Goal: Task Accomplishment & Management: Manage account settings

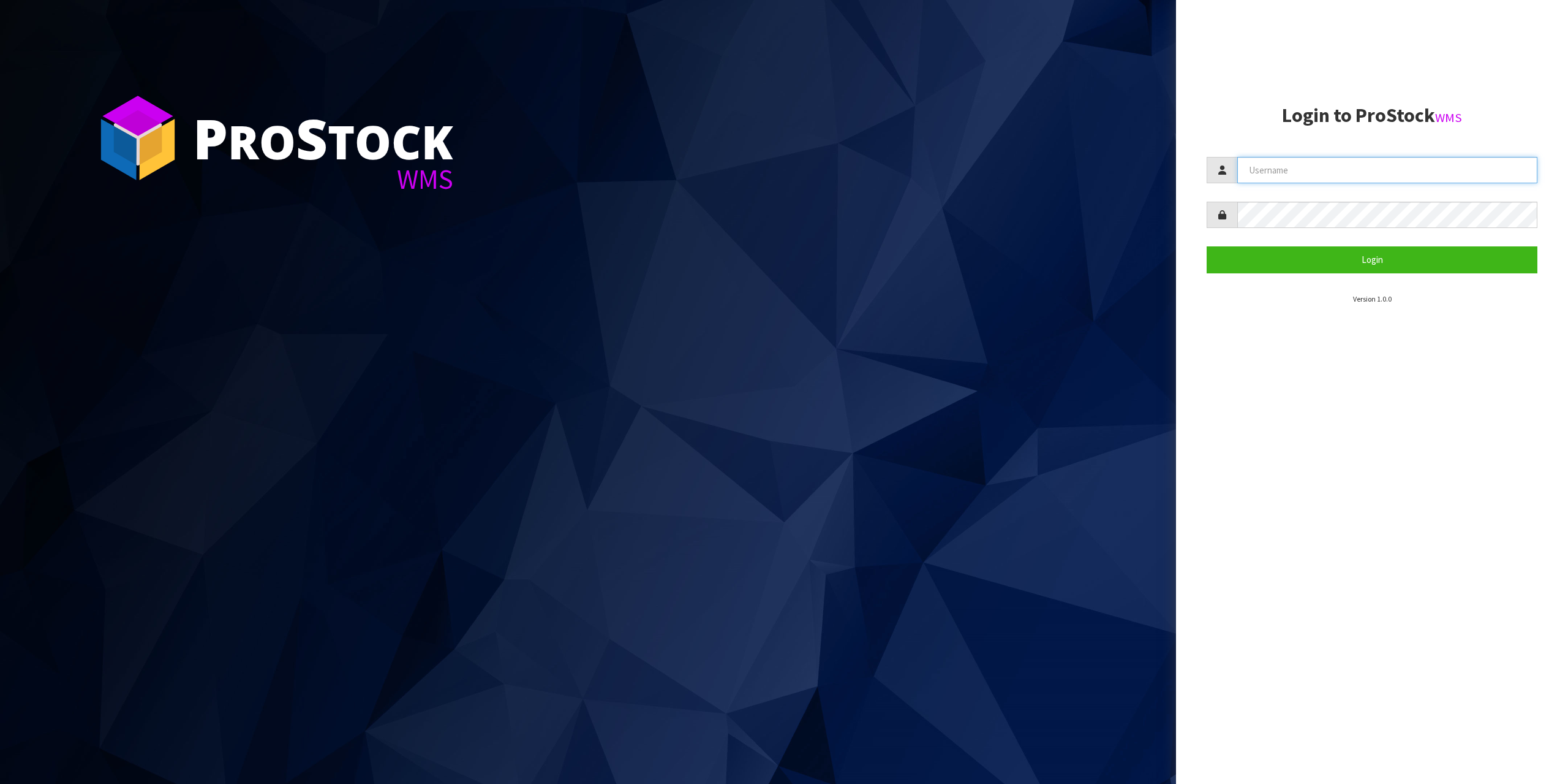
click at [1305, 178] on input "text" at bounding box center [1388, 170] width 300 height 26
type input "zubairmoolla"
click at [1278, 236] on form "zubairmoolla Login" at bounding box center [1372, 214] width 330 height 116
click at [1296, 221] on form "zubairmoolla Login" at bounding box center [1372, 214] width 330 height 116
click at [1206, 247] on button "Login" at bounding box center [1372, 260] width 330 height 26
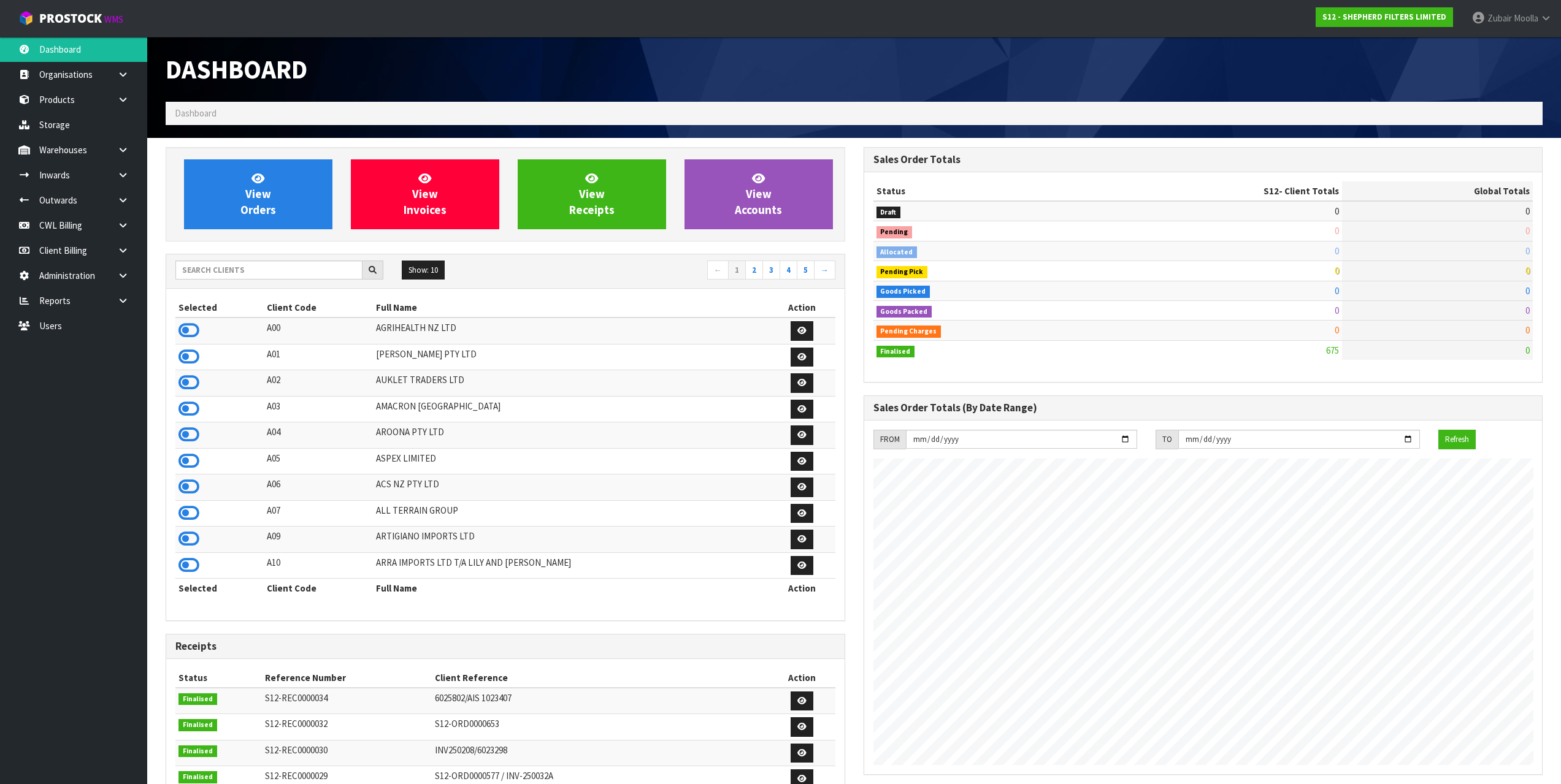
scroll to position [829, 697]
click at [250, 278] on input "text" at bounding box center [269, 270] width 187 height 19
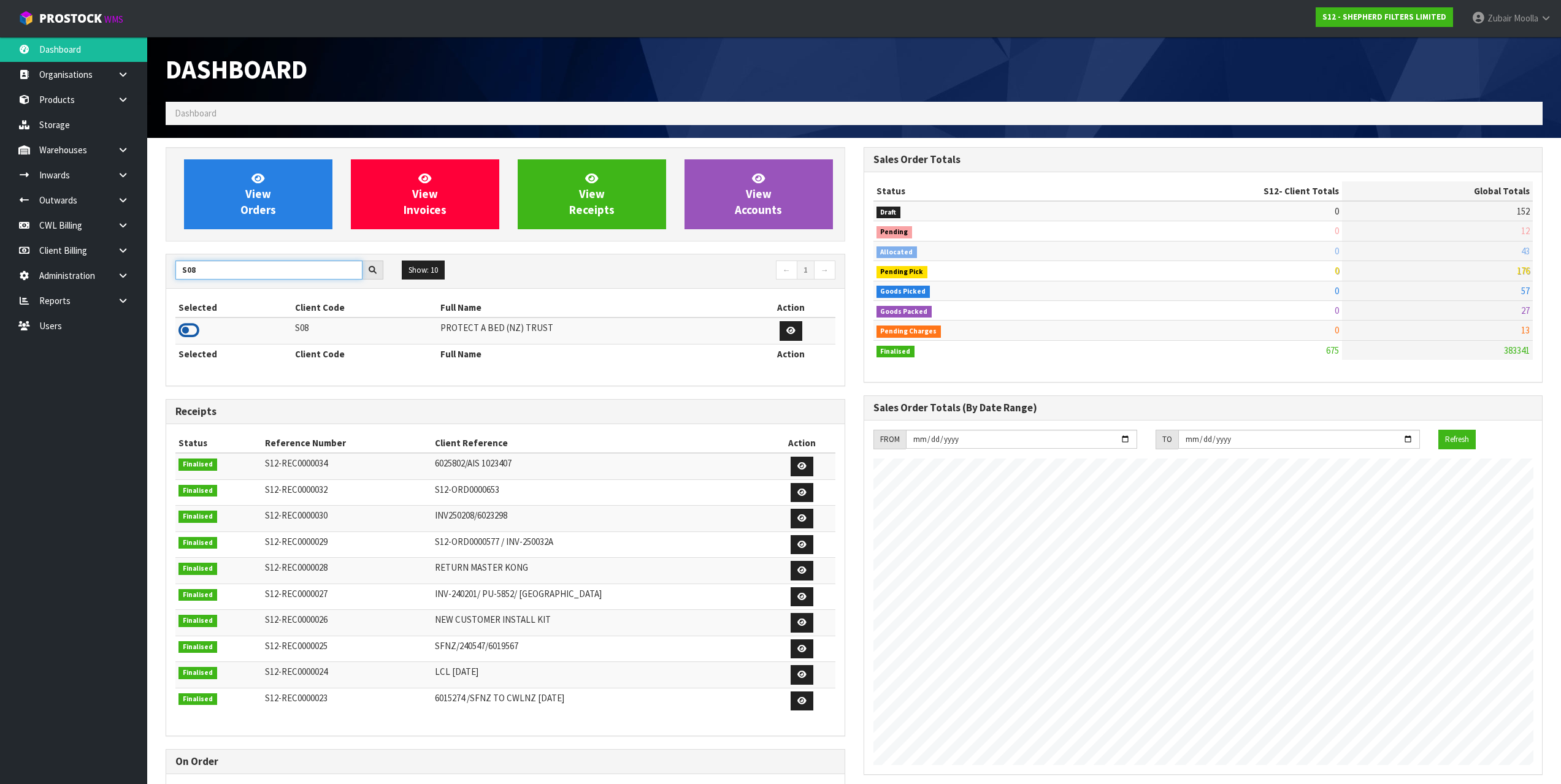
type input "S08"
click at [191, 326] on icon at bounding box center [189, 330] width 21 height 18
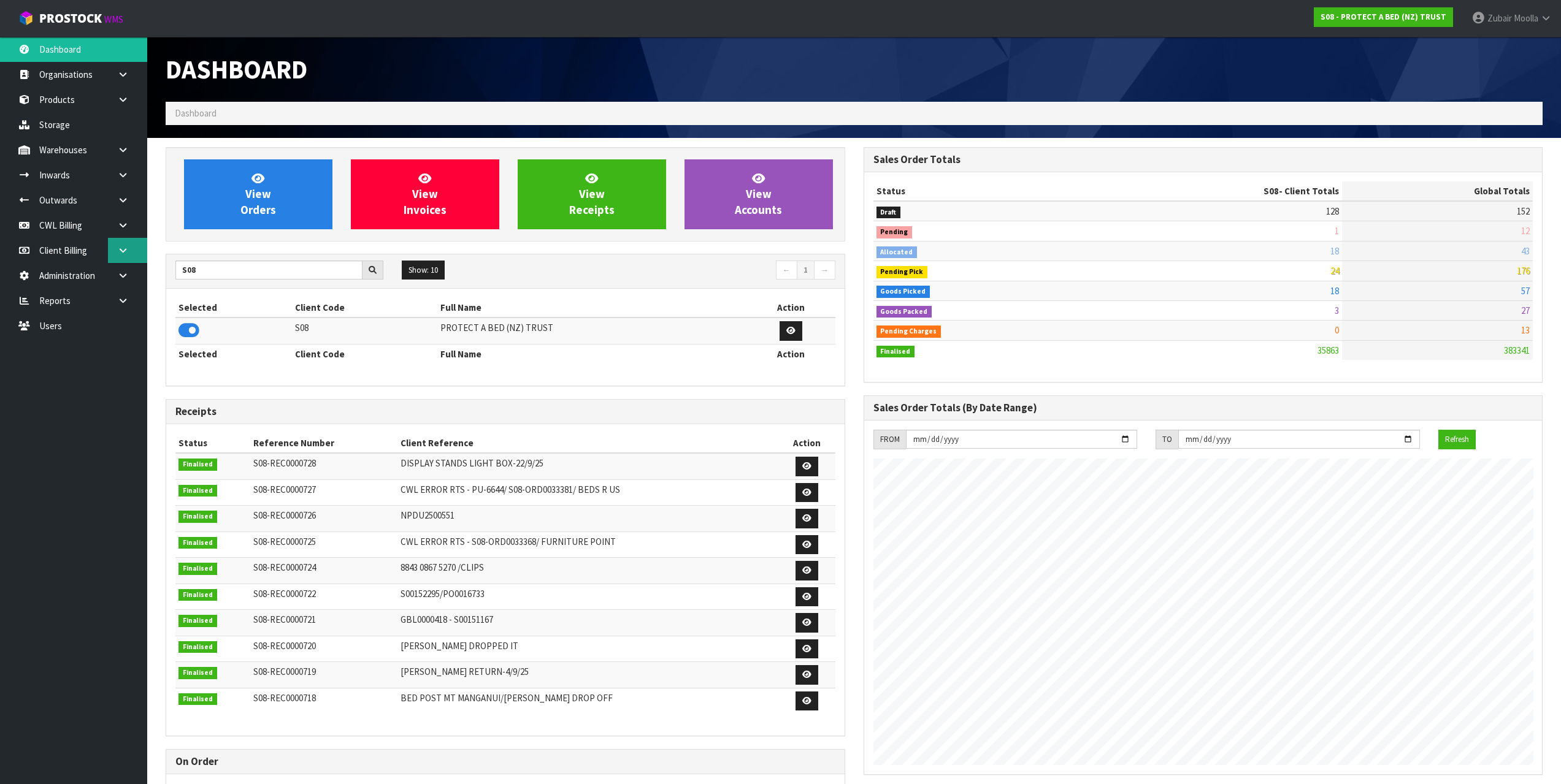
click at [129, 255] on link at bounding box center [128, 250] width 40 height 26
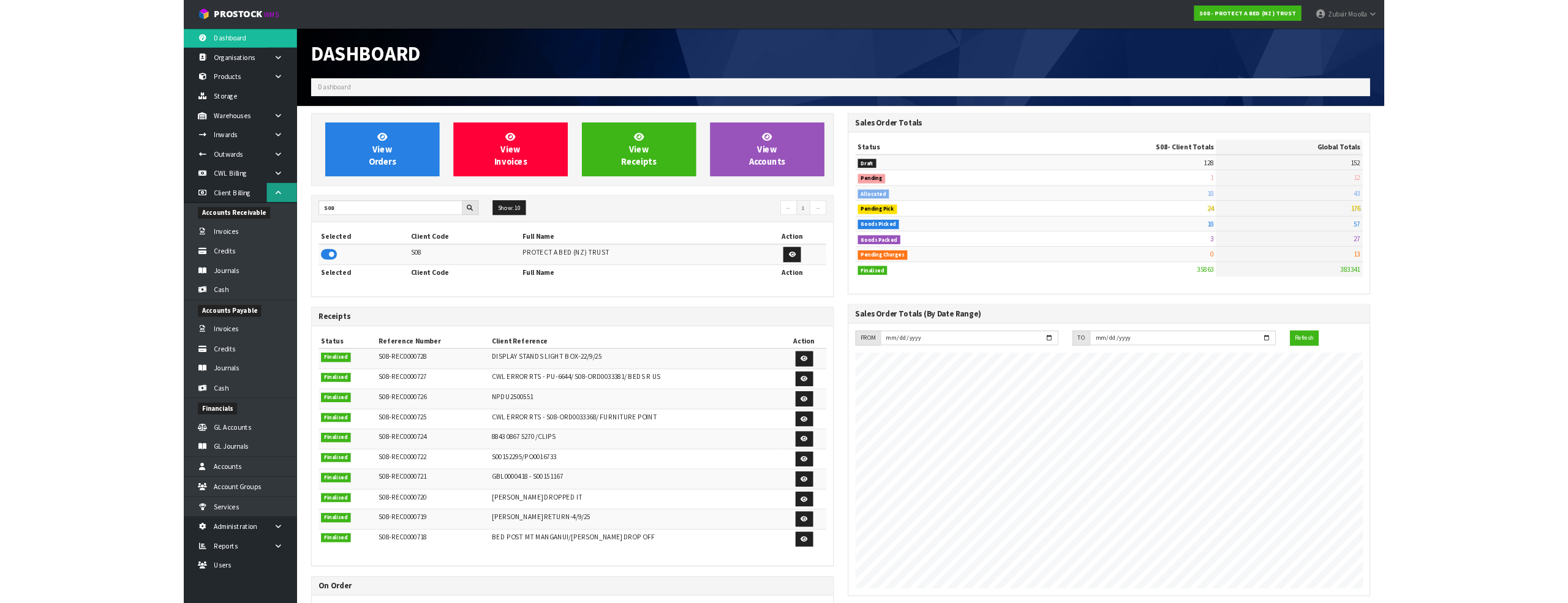
scroll to position [928, 697]
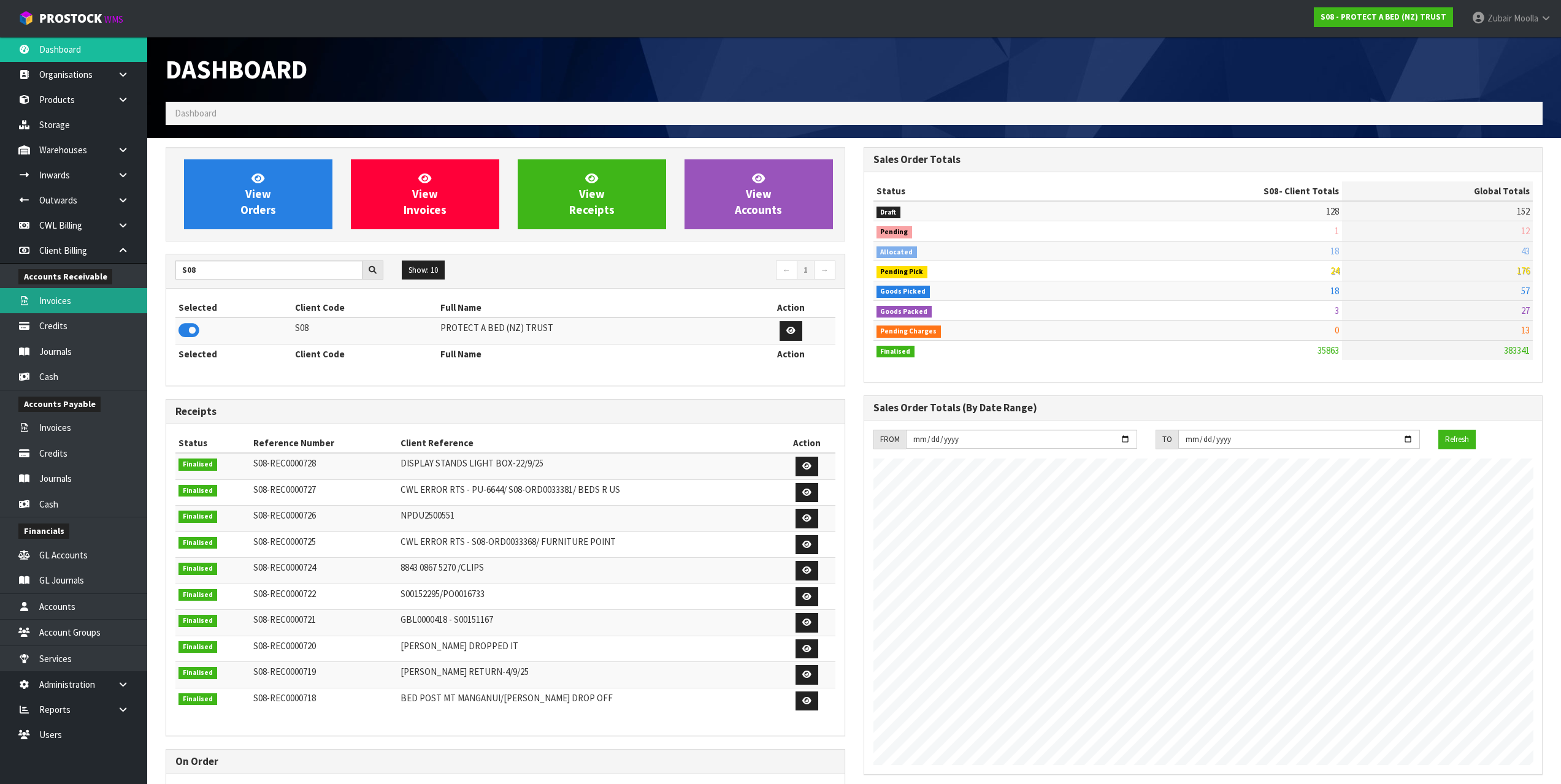
click at [92, 310] on link "Invoices" at bounding box center [74, 300] width 147 height 26
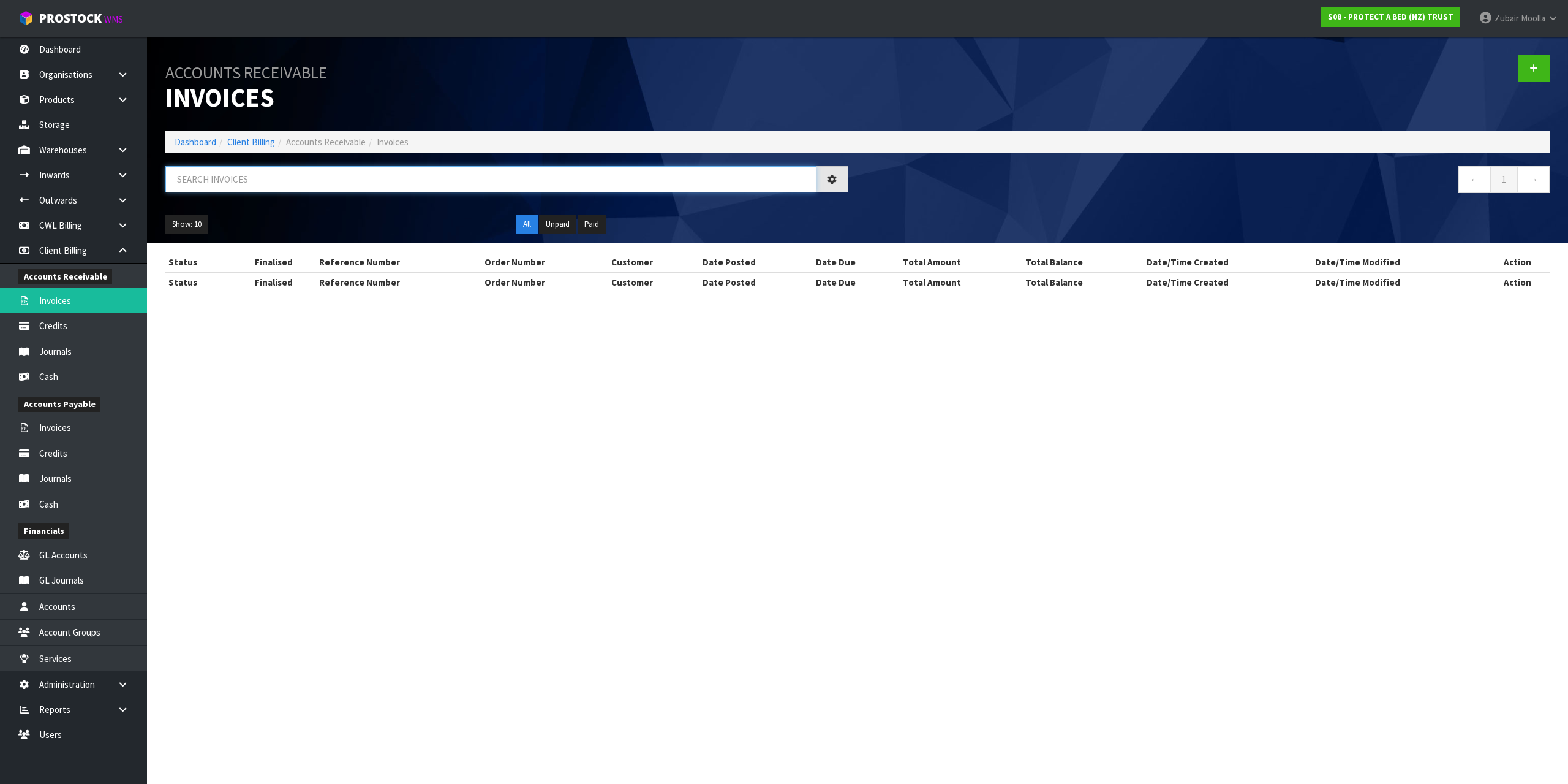
click at [245, 172] on input "text" at bounding box center [491, 179] width 651 height 26
paste input "S08-INV0049116"
type input "S08-INV0049116"
click at [444, 81] on h1 "Accounts Receivable Invoices" at bounding box center [507, 83] width 683 height 57
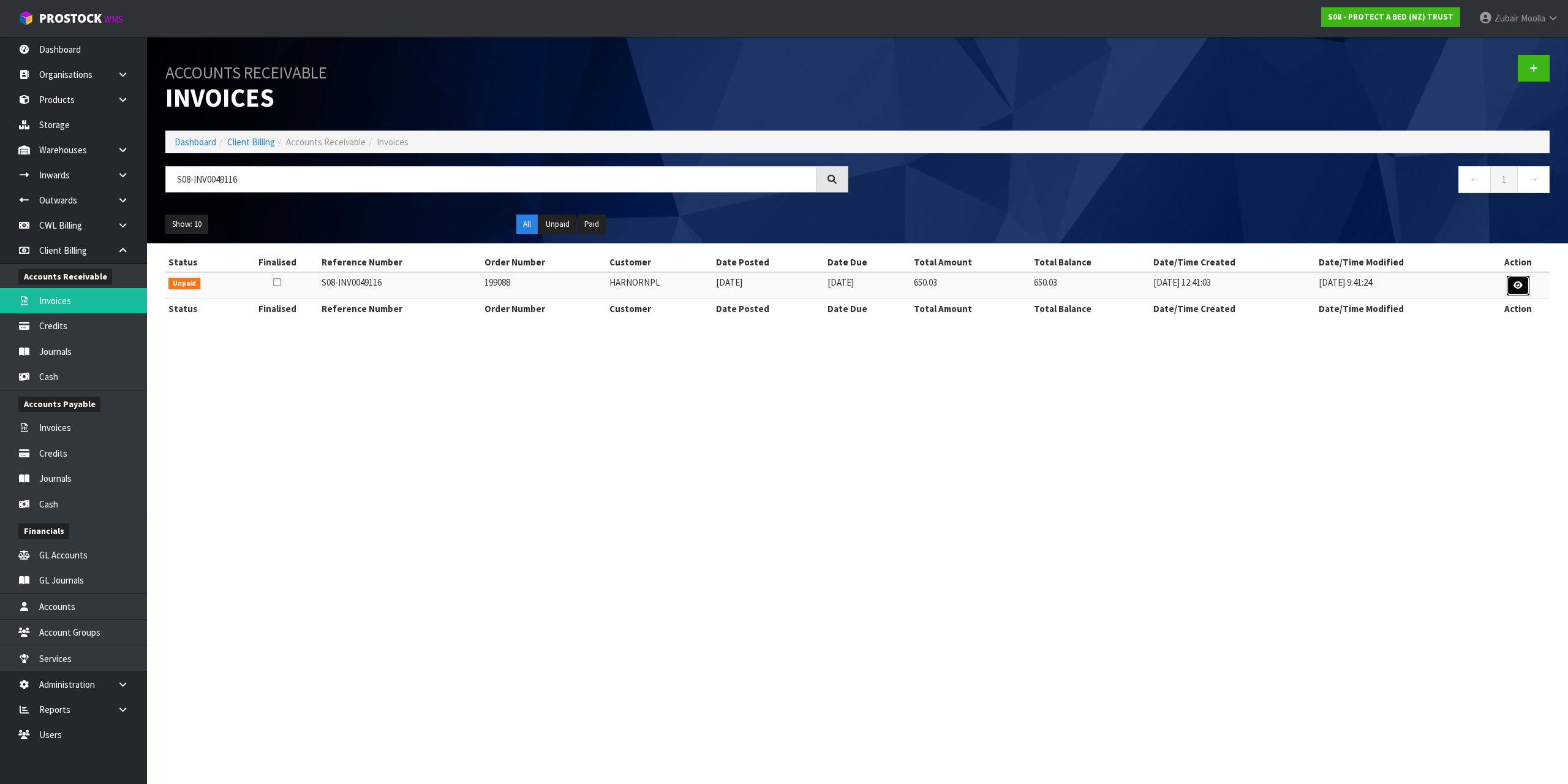
click at [1527, 281] on link at bounding box center [1518, 285] width 23 height 20
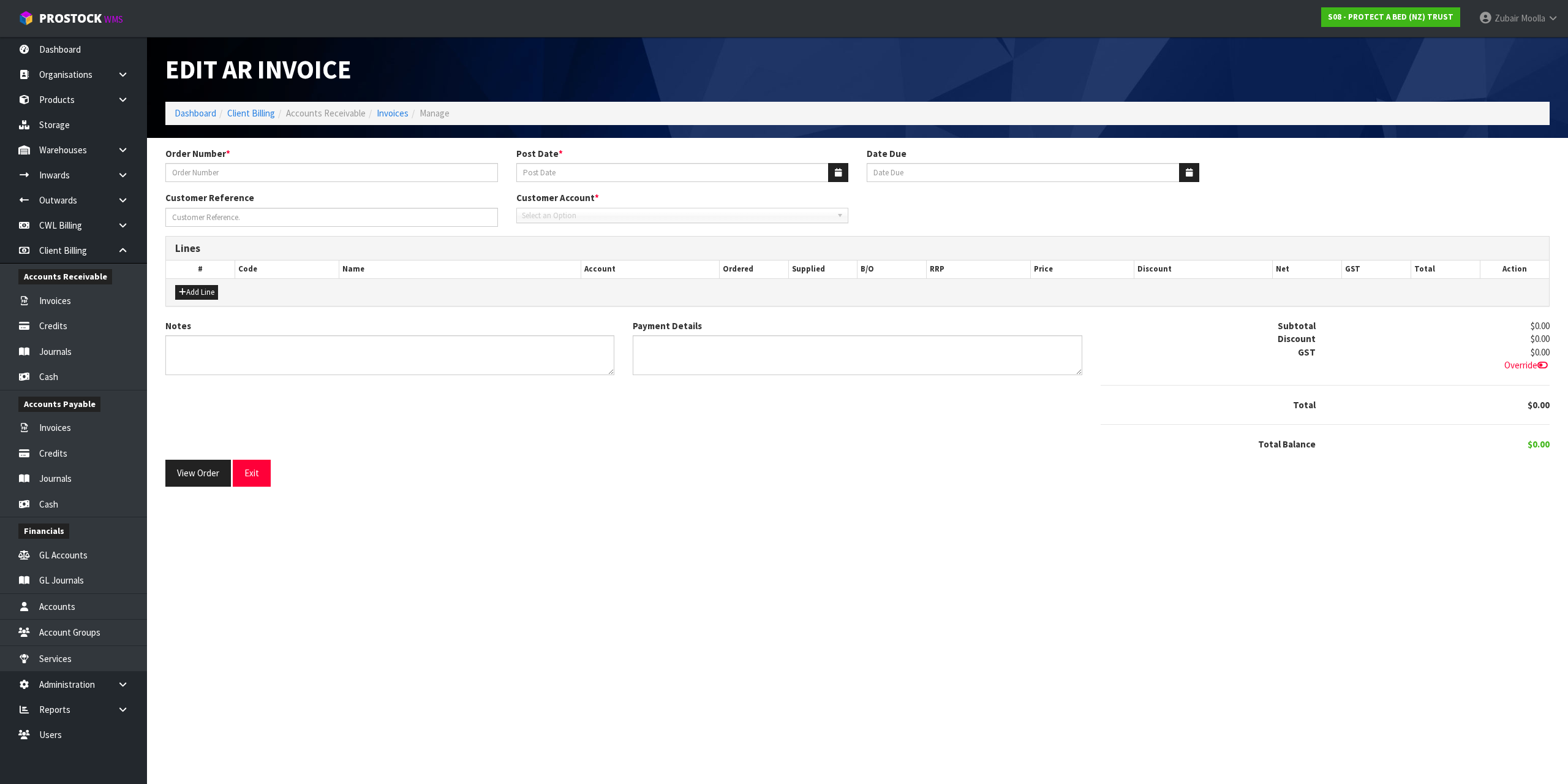
type input "199088"
type input "[DATE]"
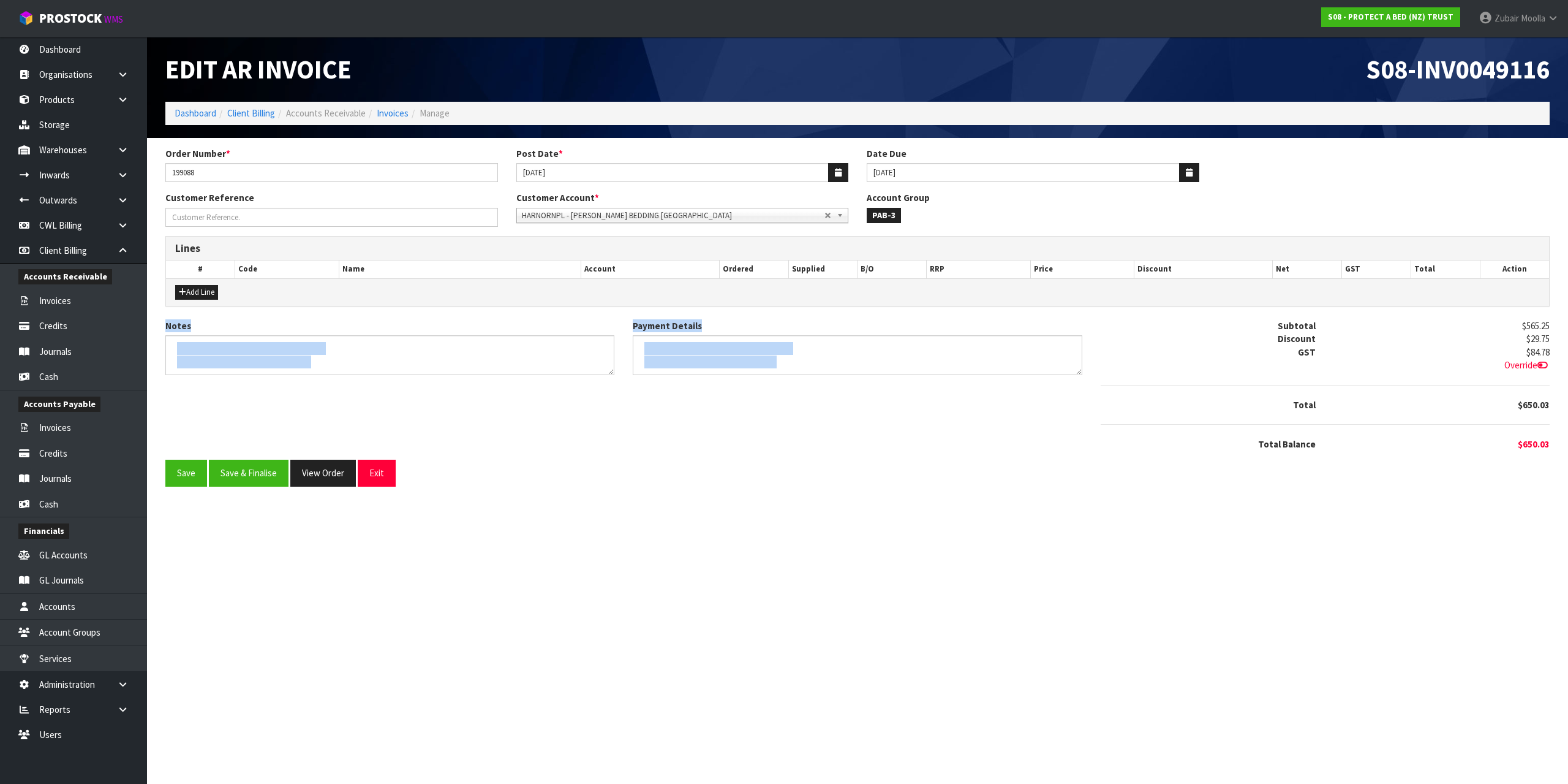
click at [1194, 319] on form "Order Number * 199088 Post Date * 29/09/2025 Date Due 20/10/2025 Customer Refer…" at bounding box center [857, 317] width 1385 height 340
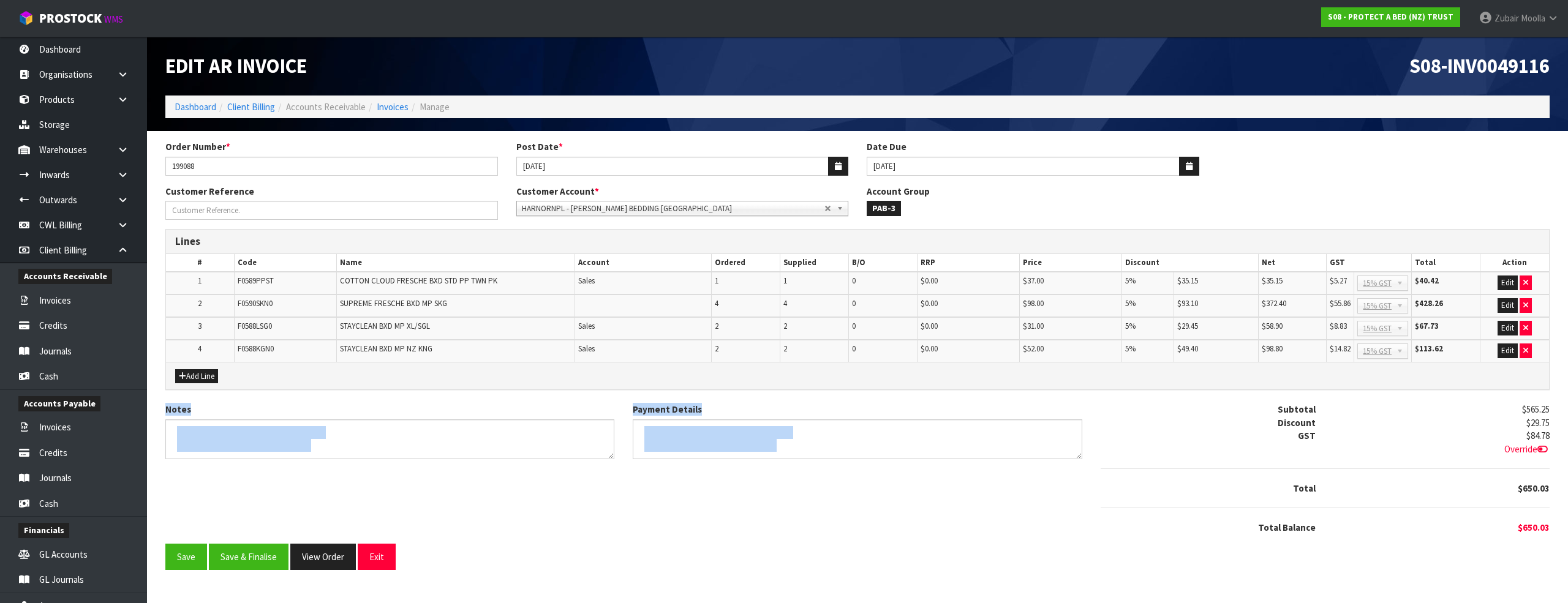
click at [1003, 539] on div "Notes Payment Details Subtotal $565.25 Discount $29.75 GST $84.78 Override" at bounding box center [857, 473] width 1403 height 141
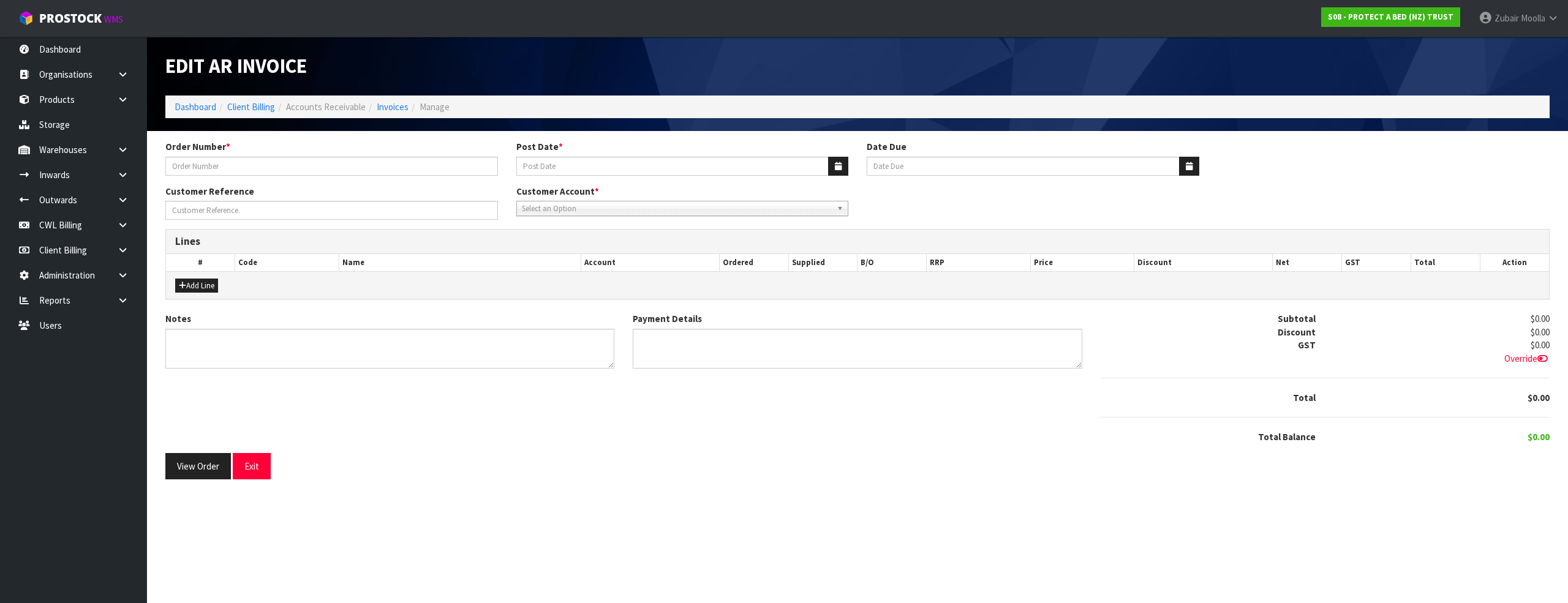
type input "199088"
type input "[DATE]"
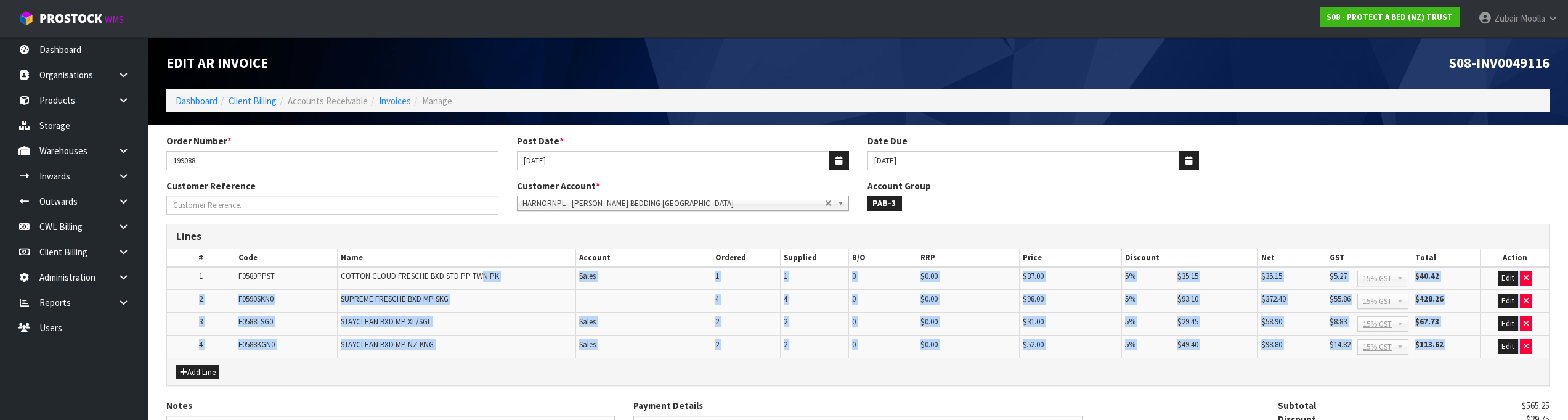
scroll to position [166, 0]
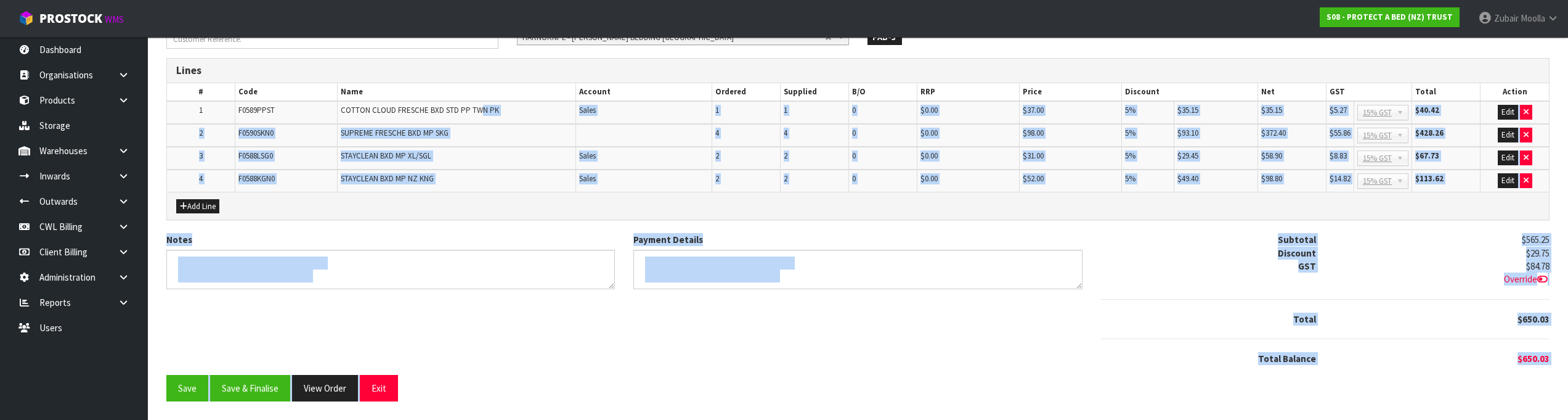
drag, startPoint x: 478, startPoint y: 286, endPoint x: 620, endPoint y: 581, distance: 327.4
click at [620, 254] on html "Toggle navigation ProStock WMS S08 - PROTECT A BED (NZ) TRUST Zubair Moolla Log…" at bounding box center [784, 44] width 1568 height 420
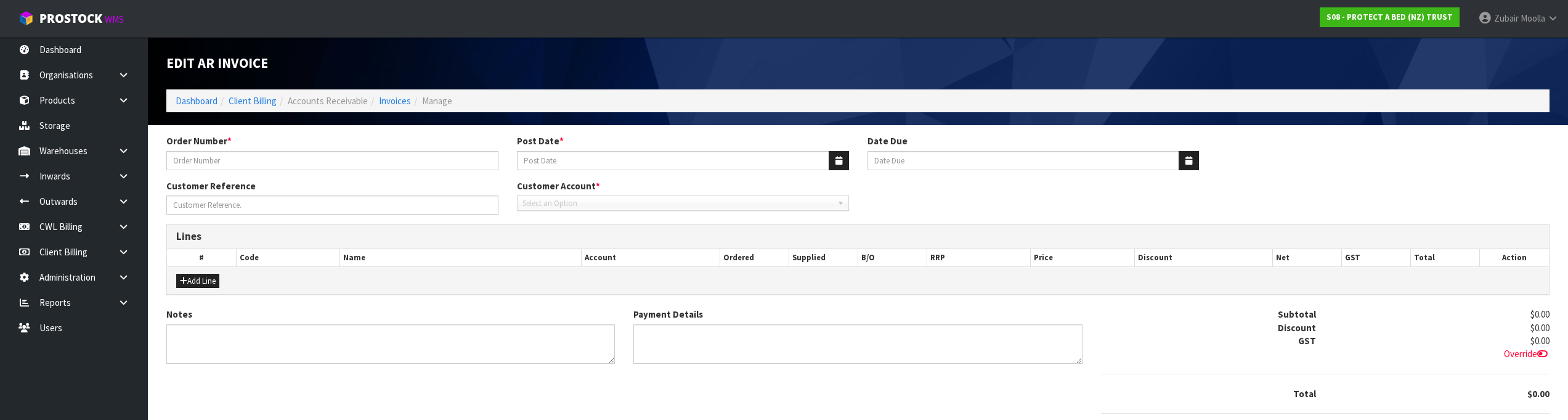
type input "199088"
type input "[DATE]"
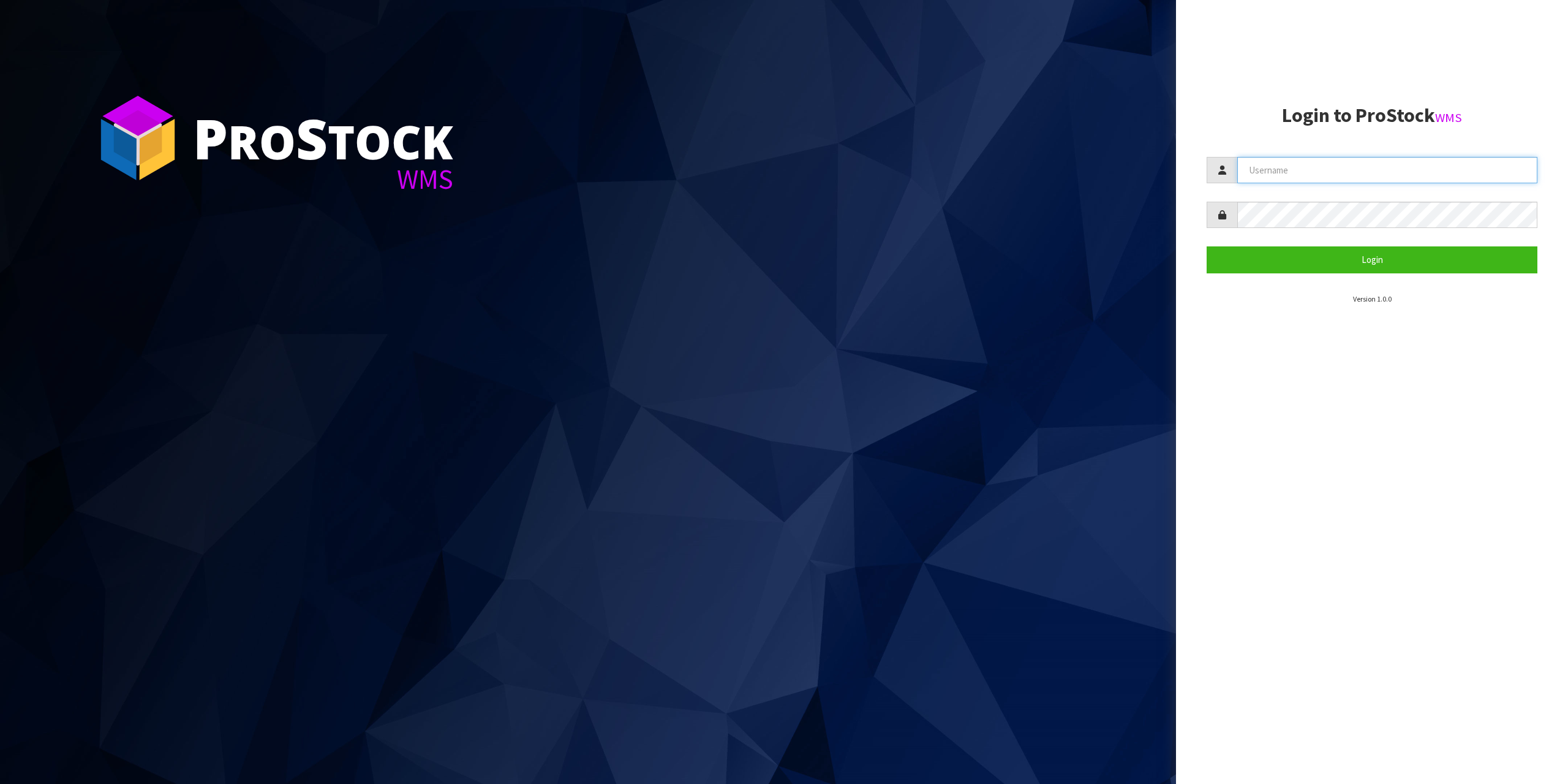
click at [1360, 164] on input "text" at bounding box center [1388, 170] width 300 height 26
type input "zubairmoolla"
click at [1206, 247] on button "Login" at bounding box center [1372, 260] width 330 height 26
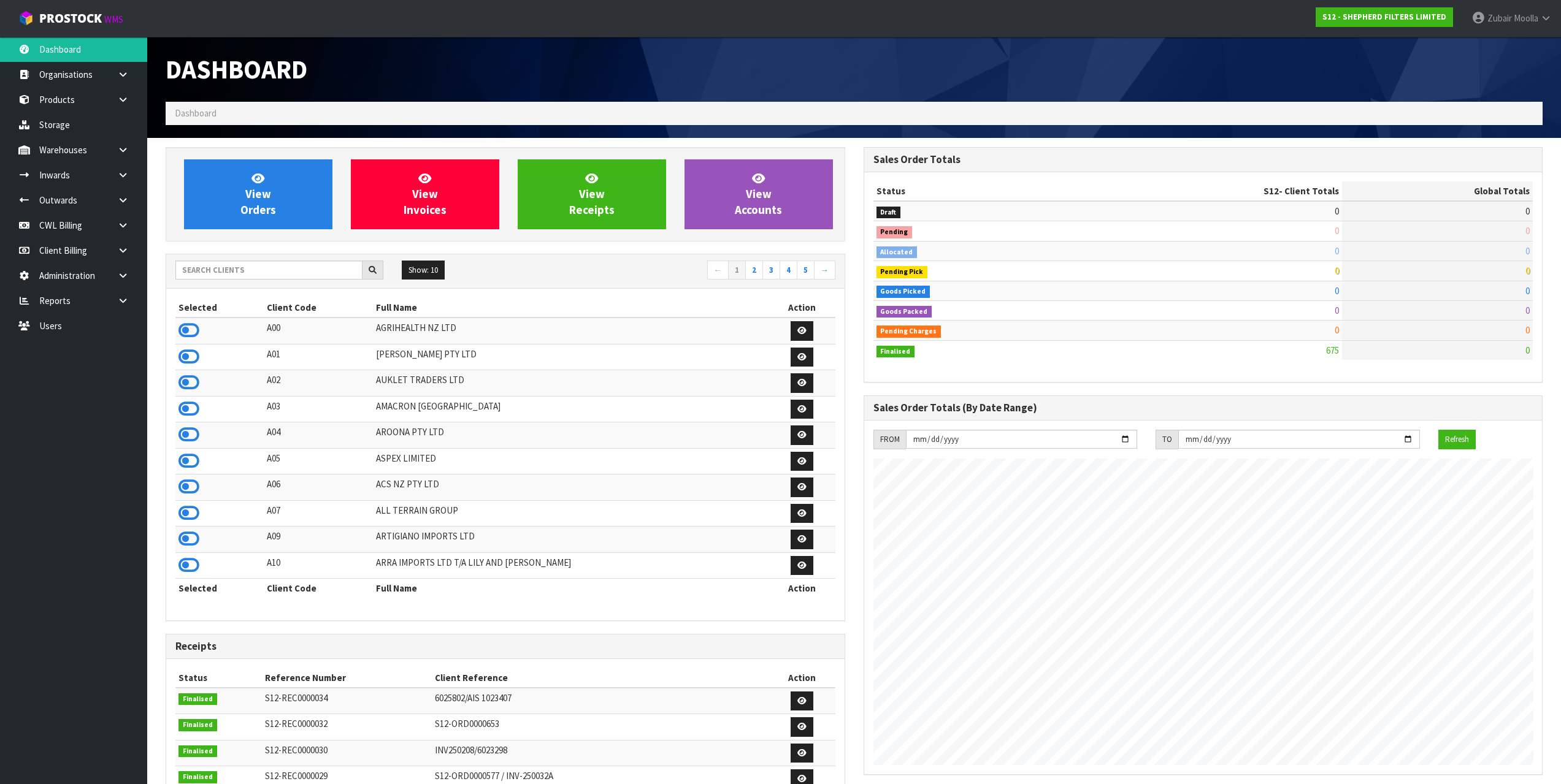
scroll to position [829, 697]
click at [338, 277] on input "text" at bounding box center [269, 270] width 187 height 19
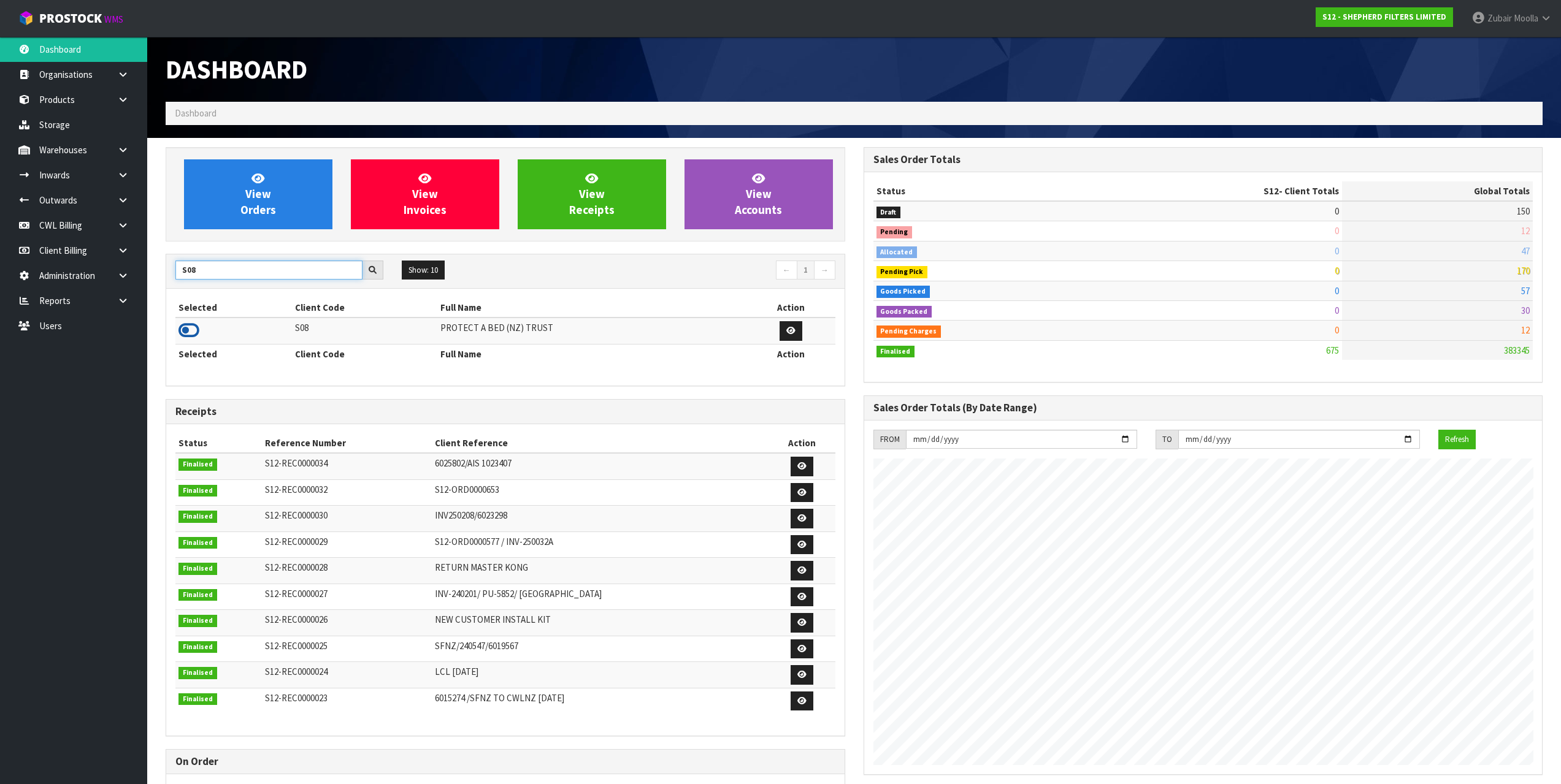
type input "S08"
click at [179, 331] on icon at bounding box center [189, 330] width 21 height 18
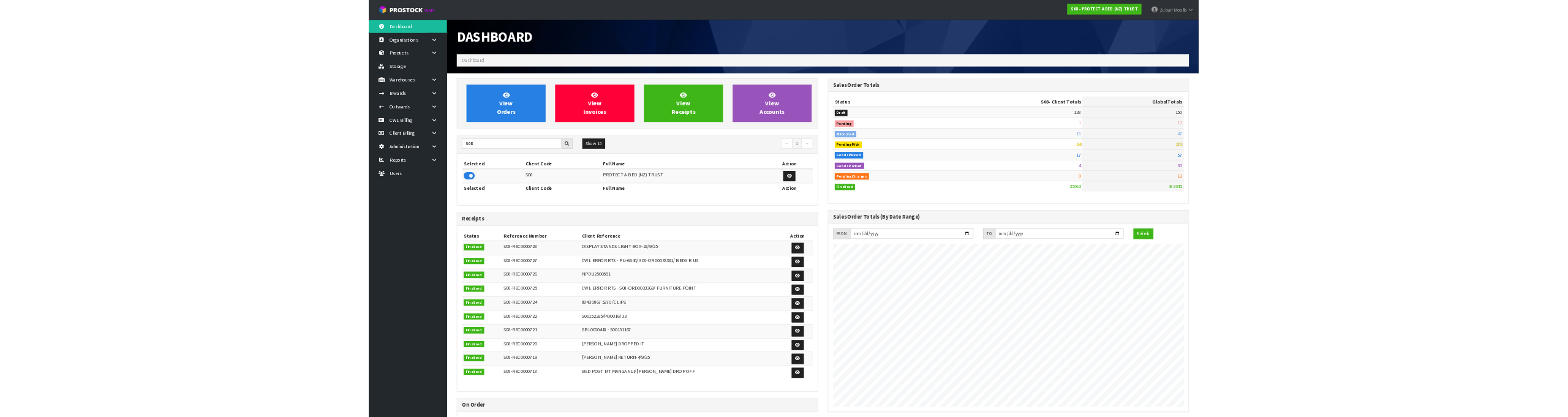
scroll to position [927, 697]
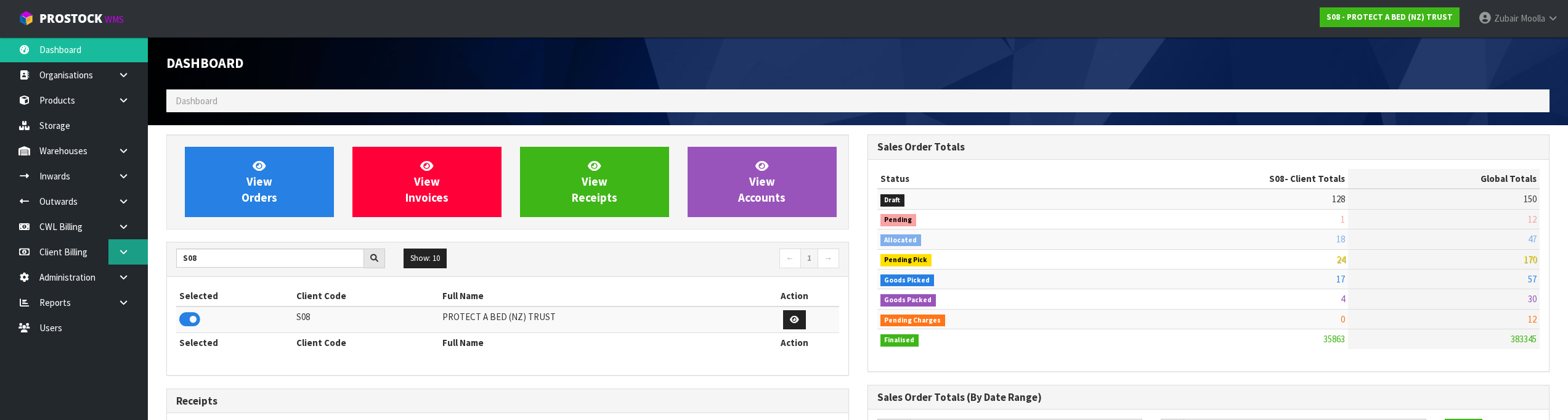
click at [133, 250] on link at bounding box center [128, 252] width 40 height 26
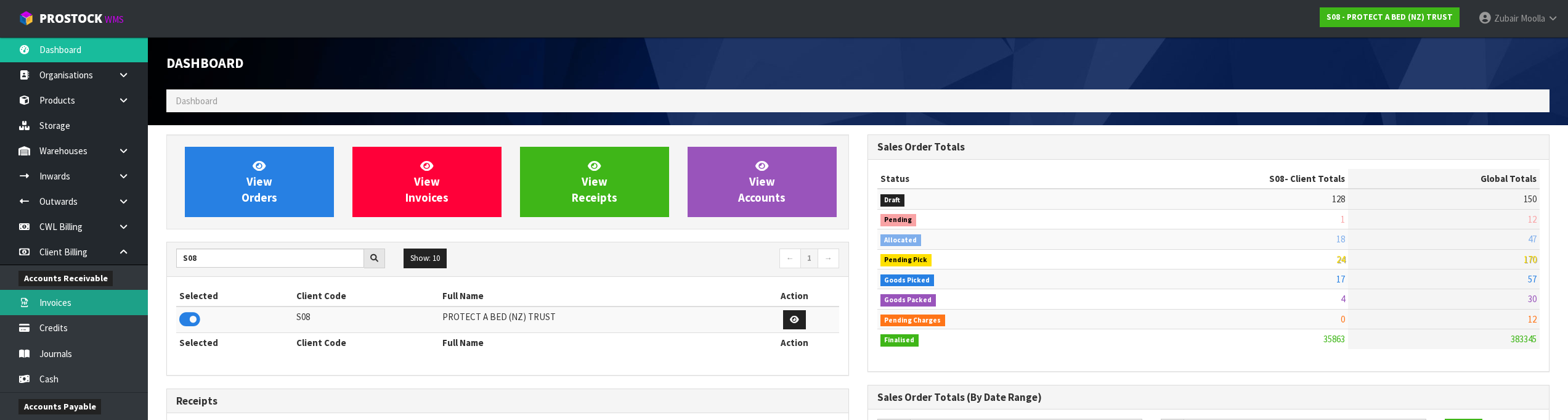
click at [103, 292] on link "Invoices" at bounding box center [74, 302] width 148 height 26
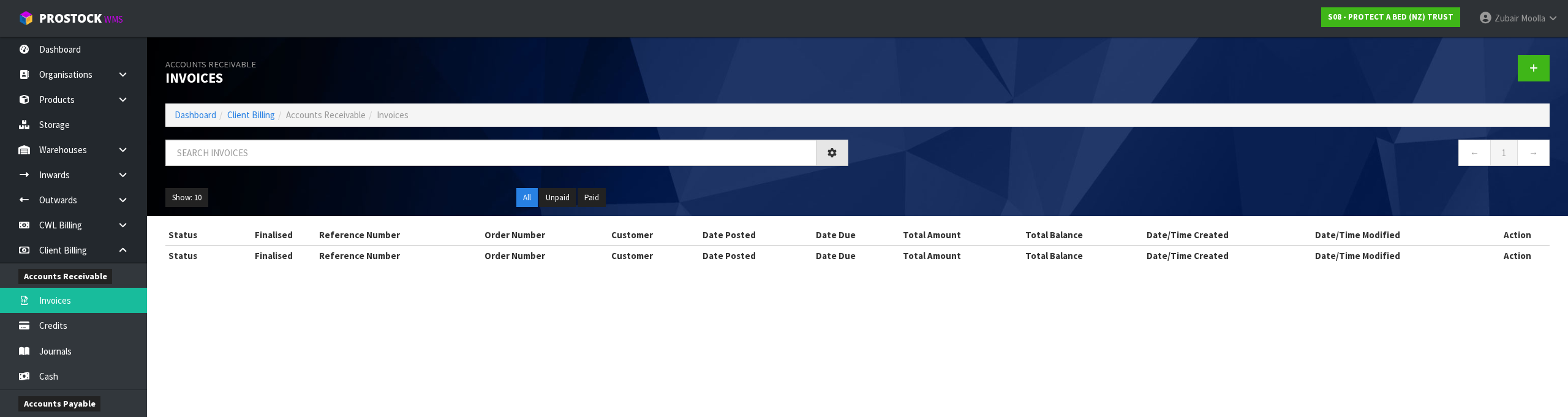
click at [406, 206] on ul "Show: 10 5 10 25 50" at bounding box center [331, 197] width 332 height 20
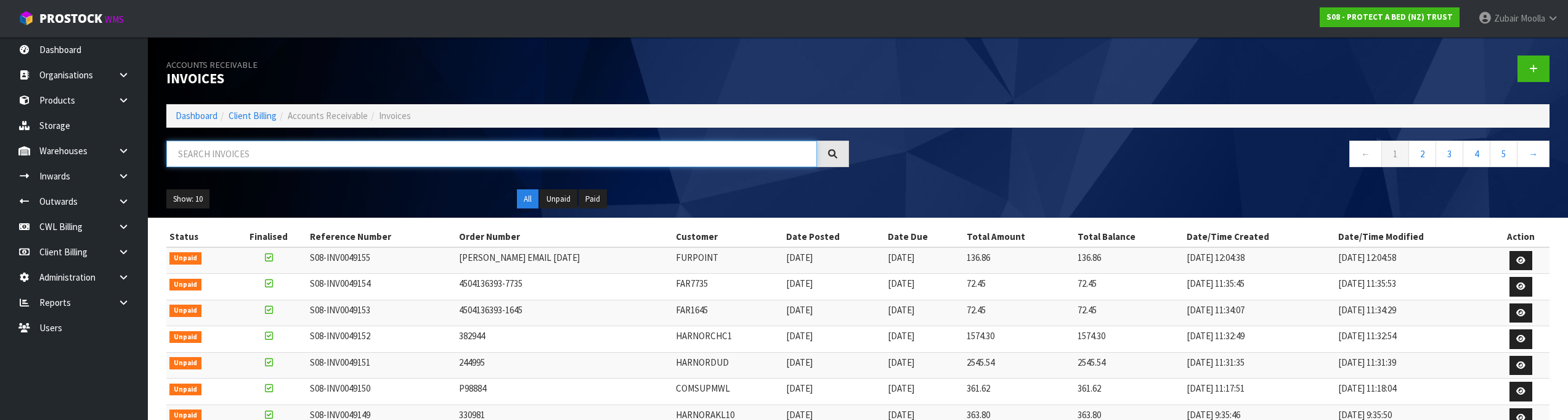
click at [554, 160] on input "text" at bounding box center [491, 154] width 650 height 27
paste input "S08-INV0049116"
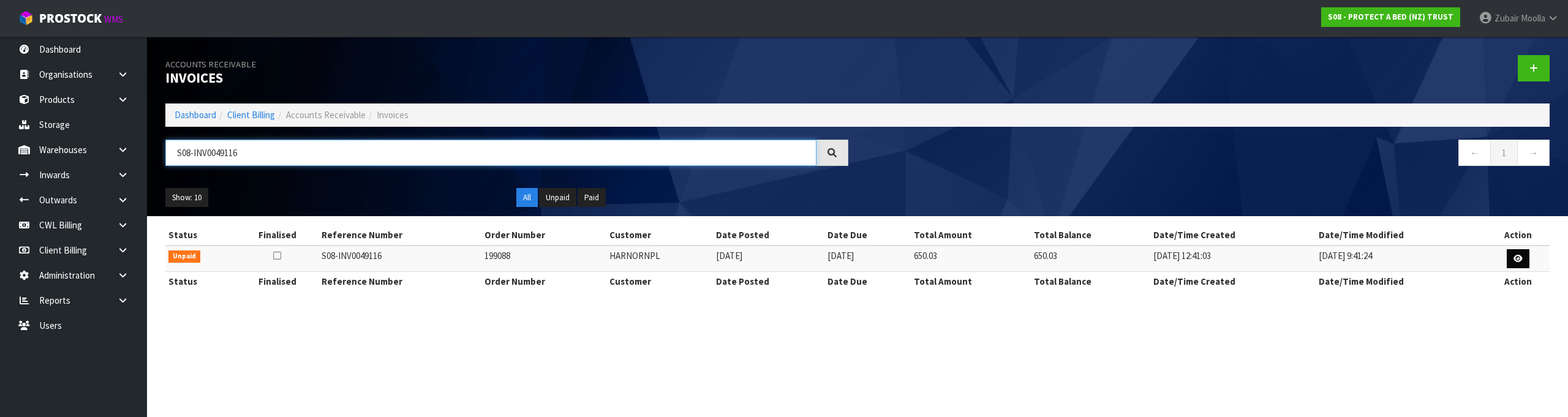
type input "S08-INV0049116"
click at [1529, 261] on link at bounding box center [1518, 259] width 23 height 20
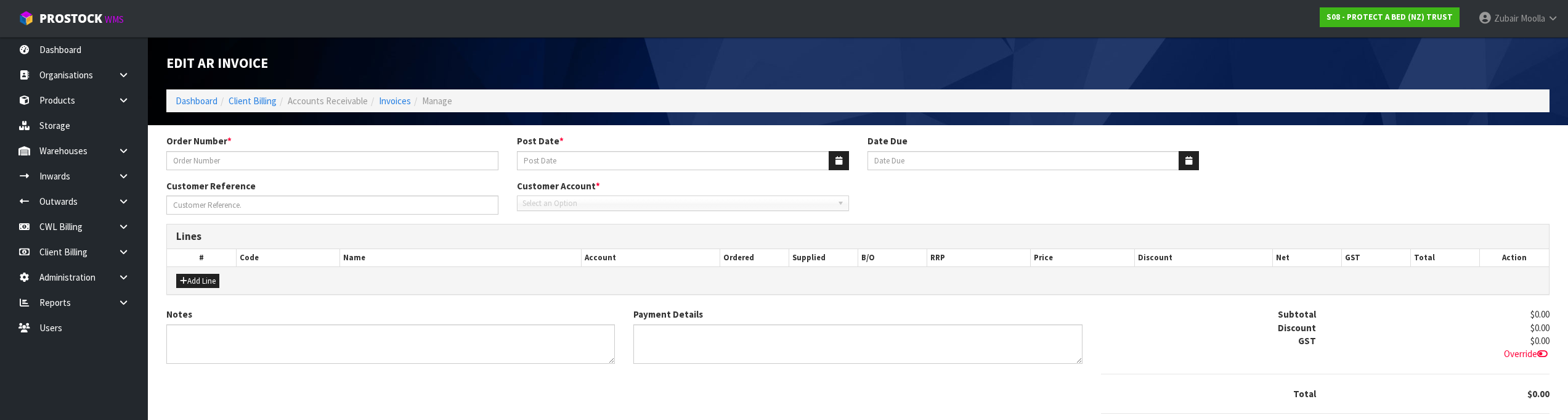
type input "199088"
type input "[DATE]"
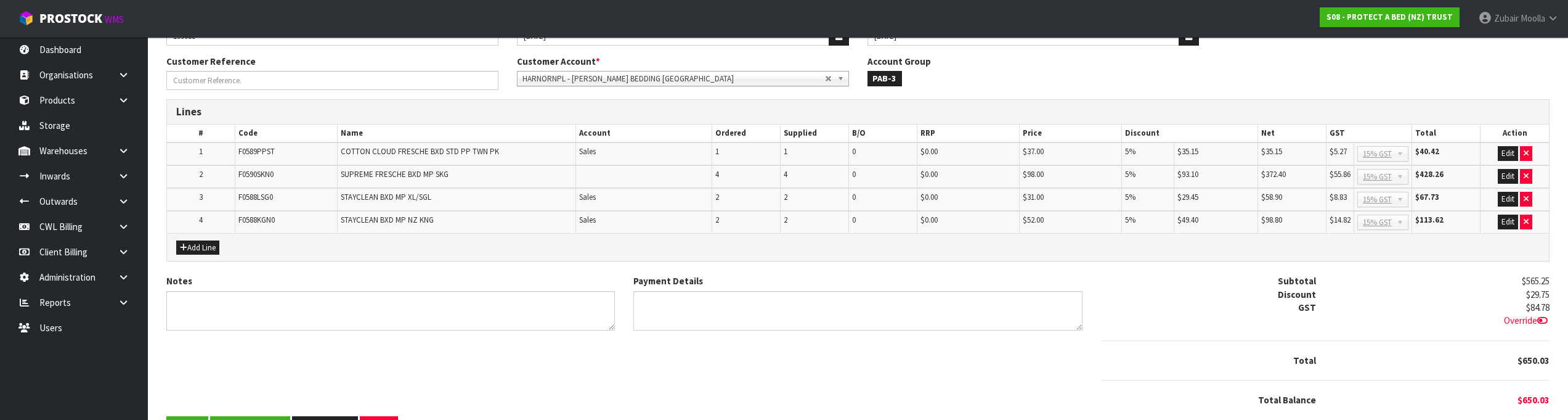
scroll to position [166, 0]
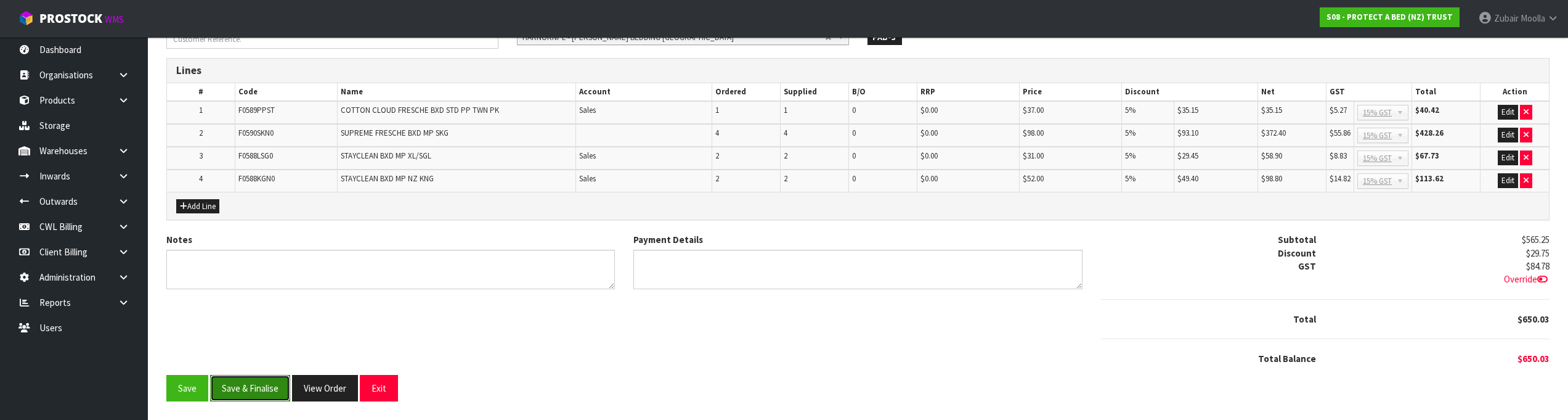
click at [248, 389] on button "Save & Finalise" at bounding box center [250, 389] width 80 height 27
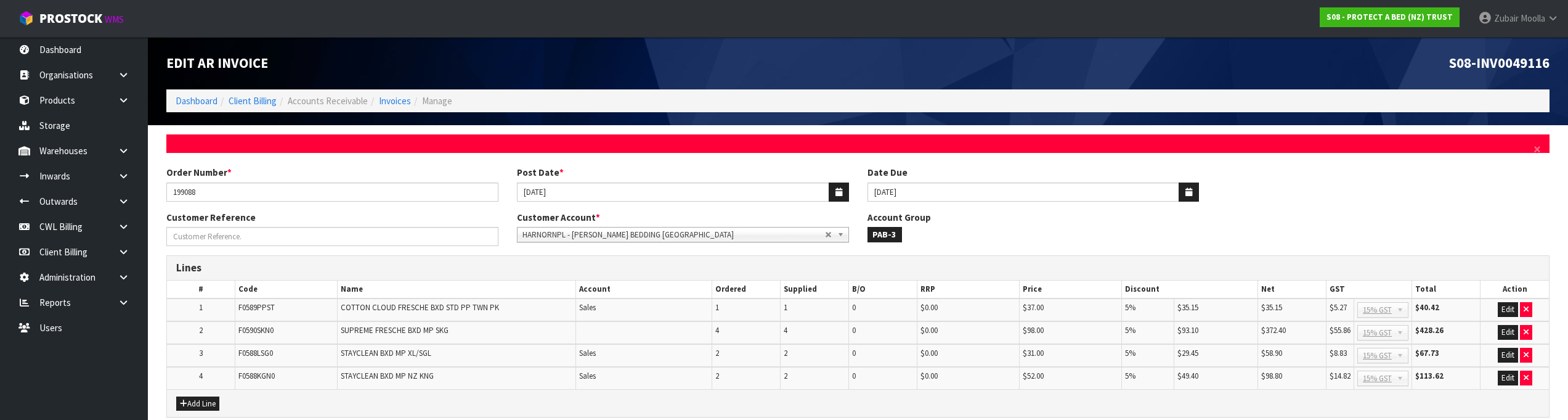
click at [252, 319] on td "F0589PPST" at bounding box center [286, 310] width 103 height 23
click at [259, 350] on span "F0588LSG0" at bounding box center [255, 353] width 34 height 10
click at [380, 376] on span "STAYCLEAN BXD MP NZ KNG" at bounding box center [387, 375] width 93 height 10
click at [380, 375] on span "STAYCLEAN BXD MP NZ KNG" at bounding box center [387, 375] width 93 height 10
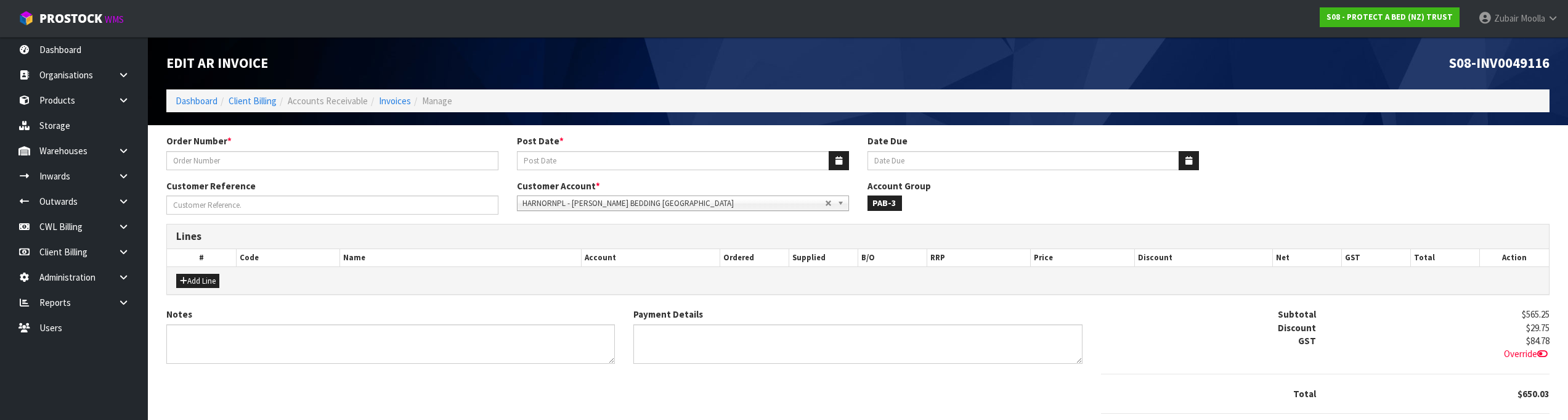
type input "199088"
type input "[DATE]"
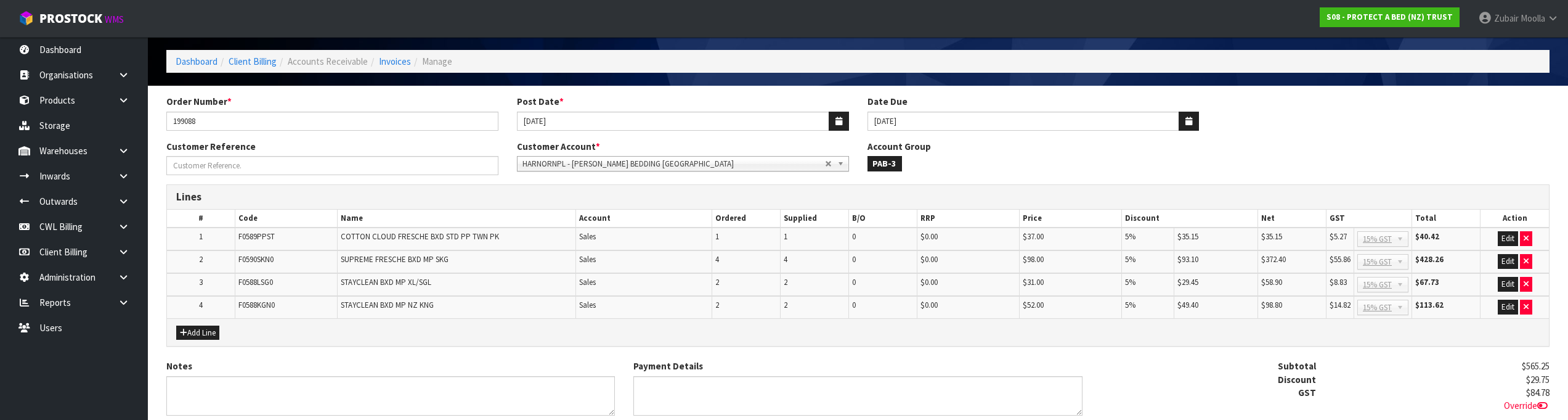
scroll to position [166, 0]
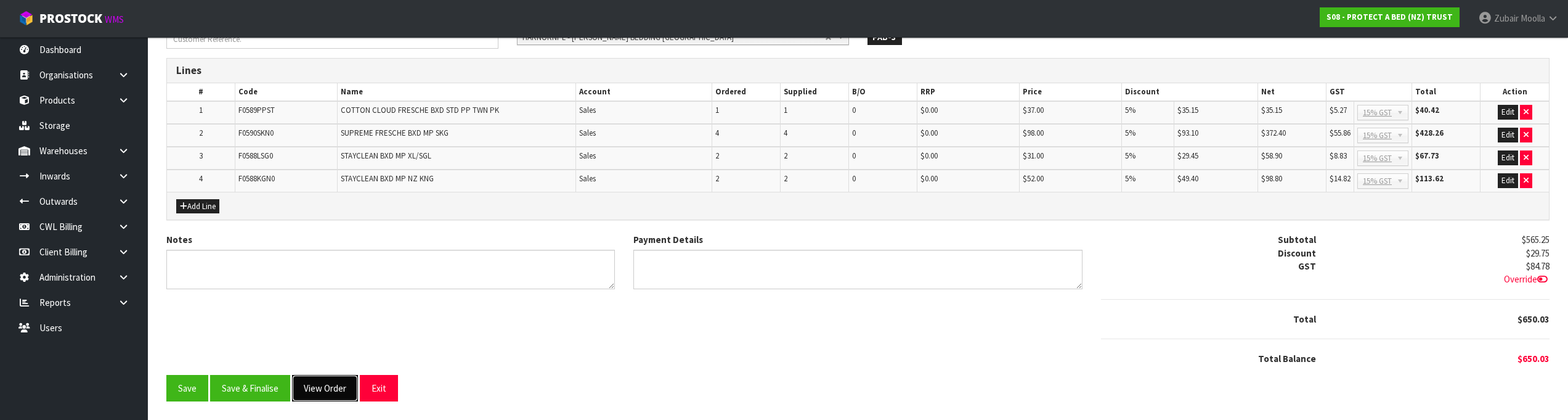
click at [315, 389] on button "View Order" at bounding box center [325, 389] width 65 height 27
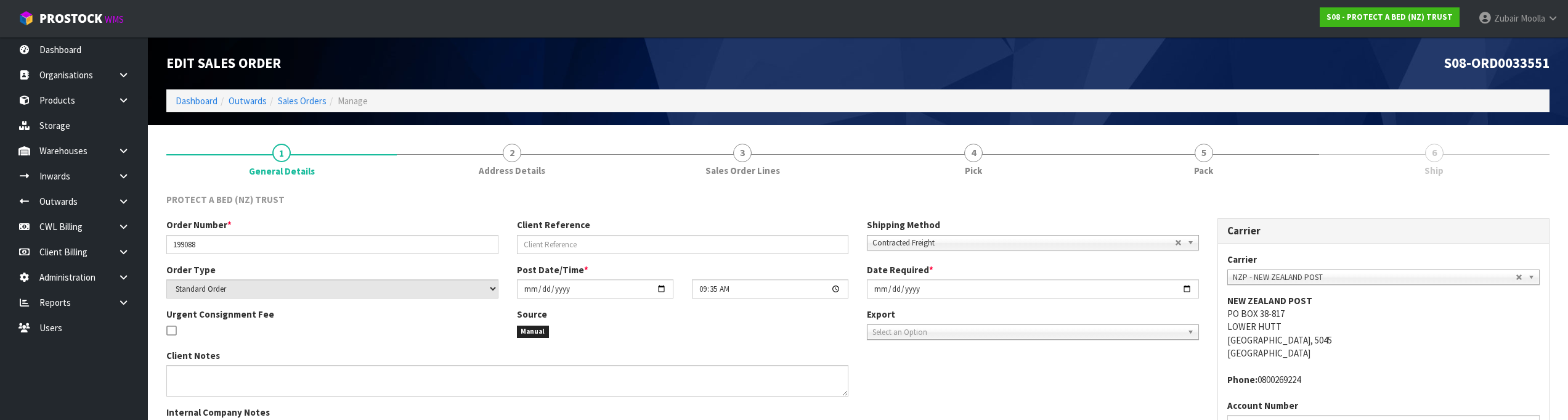
click at [693, 125] on section "1 General Details 2 Address Details 3 Sales Order Lines 4 Pick 5 Pack 6 Ship PR…" at bounding box center [858, 353] width 1420 height 457
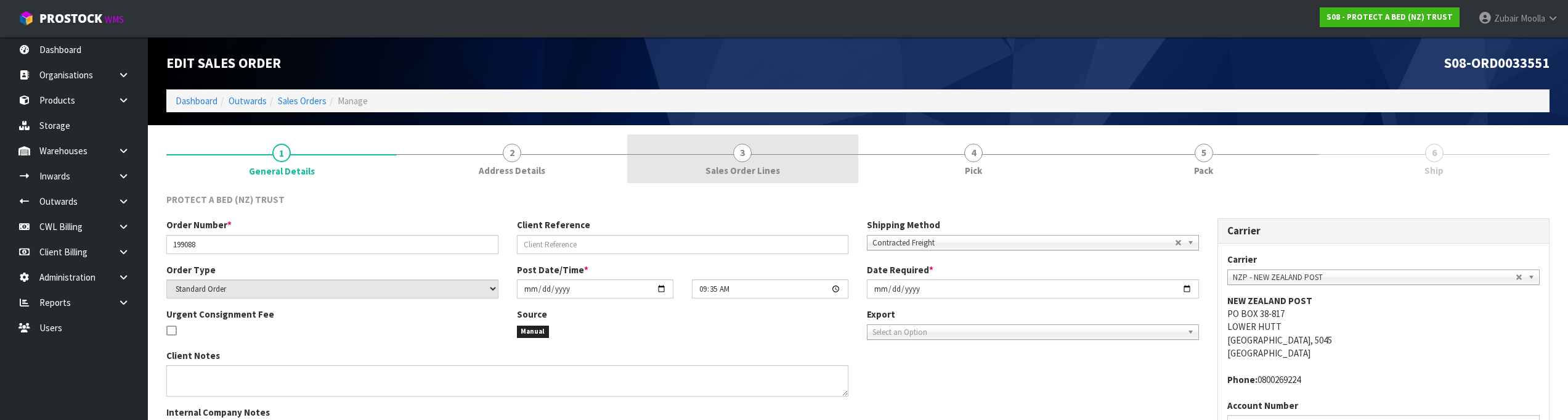
click at [747, 173] on span "Sales Order Lines" at bounding box center [742, 171] width 75 height 13
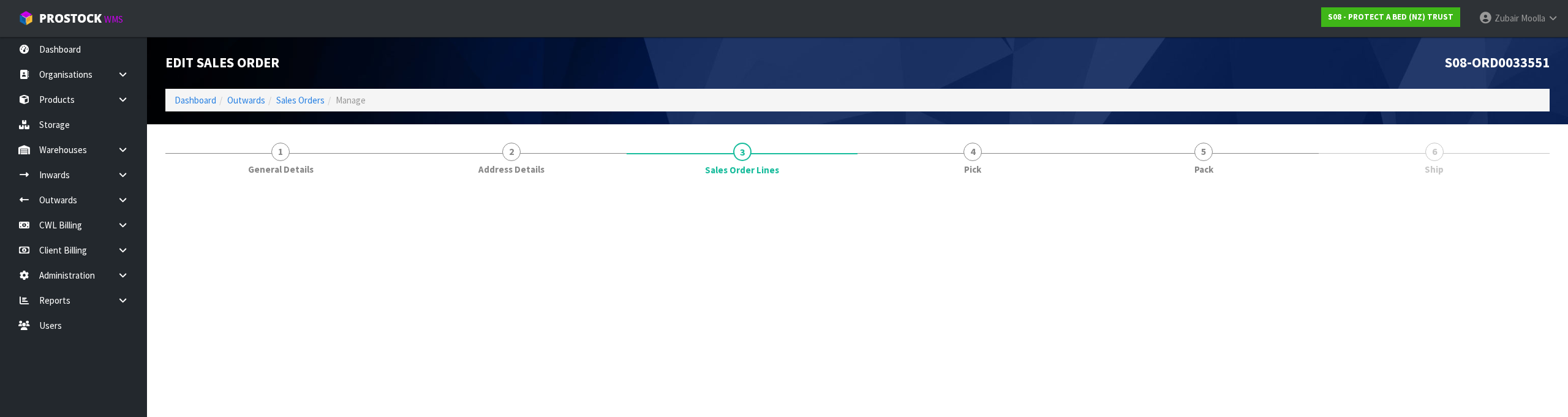
click at [784, 65] on h1 "Edit Sales Order" at bounding box center [507, 62] width 683 height 15
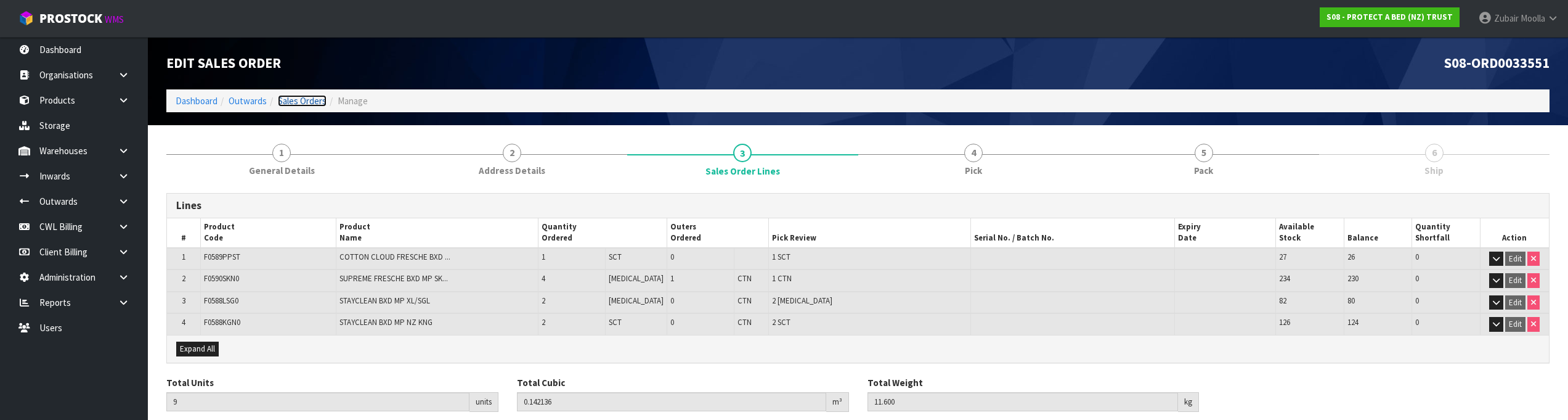
click at [287, 95] on link "Sales Orders" at bounding box center [302, 101] width 48 height 11
click at [908, 93] on ol "Dashboard Outwards Sales Orders Manage" at bounding box center [857, 101] width 1383 height 23
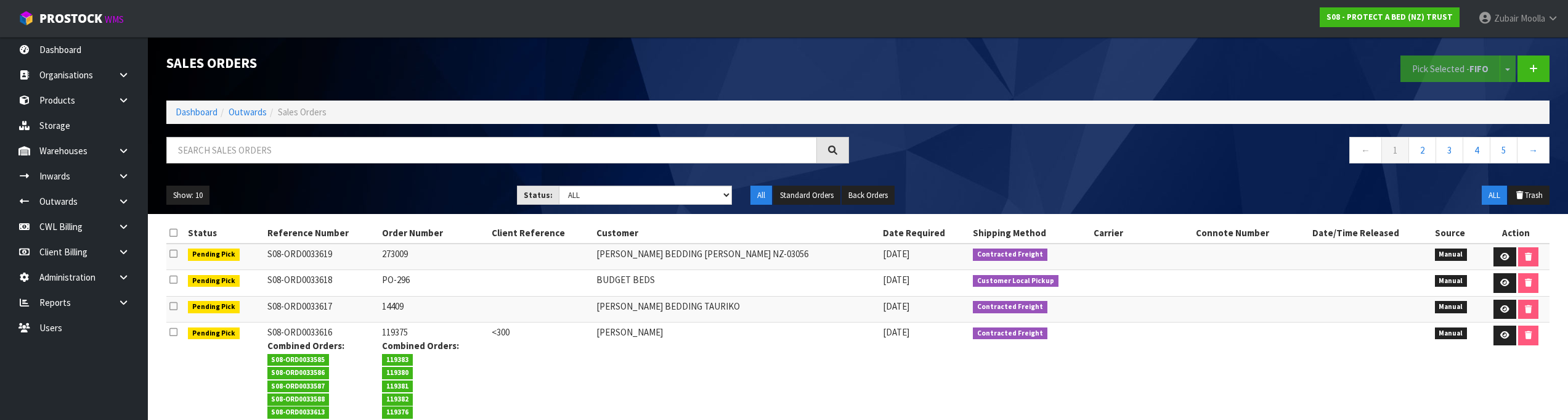
click at [721, 326] on td "[PERSON_NAME]" at bounding box center [737, 381] width 287 height 119
click at [117, 252] on link at bounding box center [128, 252] width 40 height 26
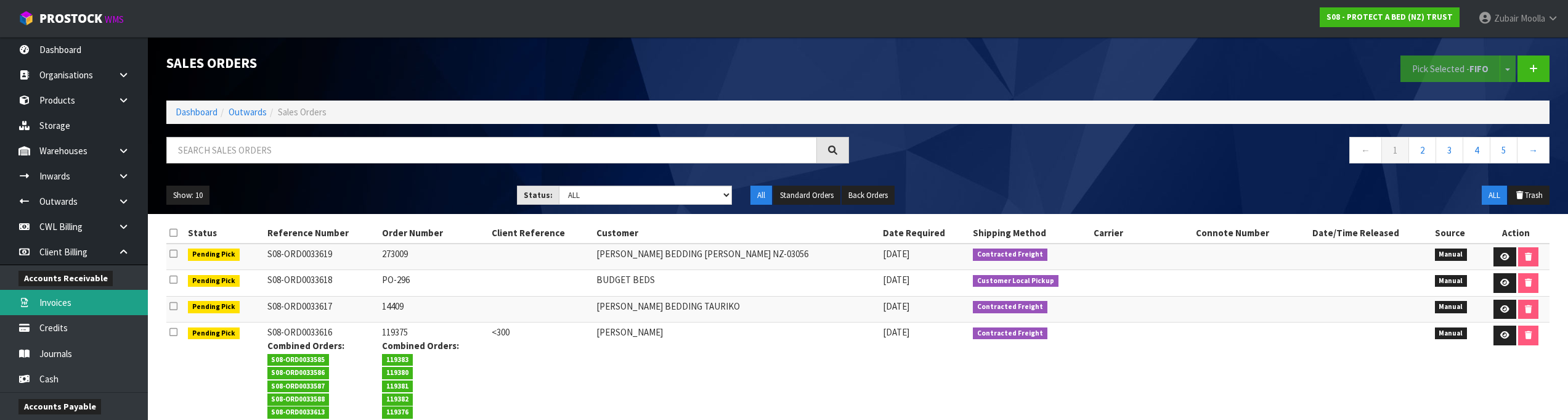
click at [101, 301] on link "Invoices" at bounding box center [74, 302] width 148 height 26
click at [371, 154] on input "text" at bounding box center [491, 150] width 650 height 27
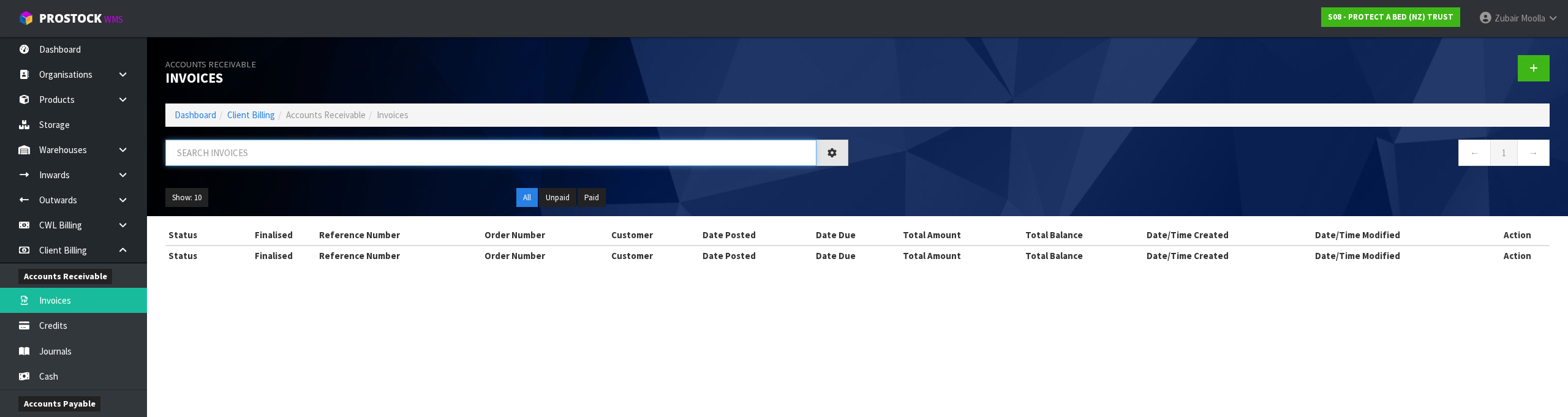
click at [361, 154] on input "text" at bounding box center [491, 153] width 651 height 26
paste input "49167"
type input "49167"
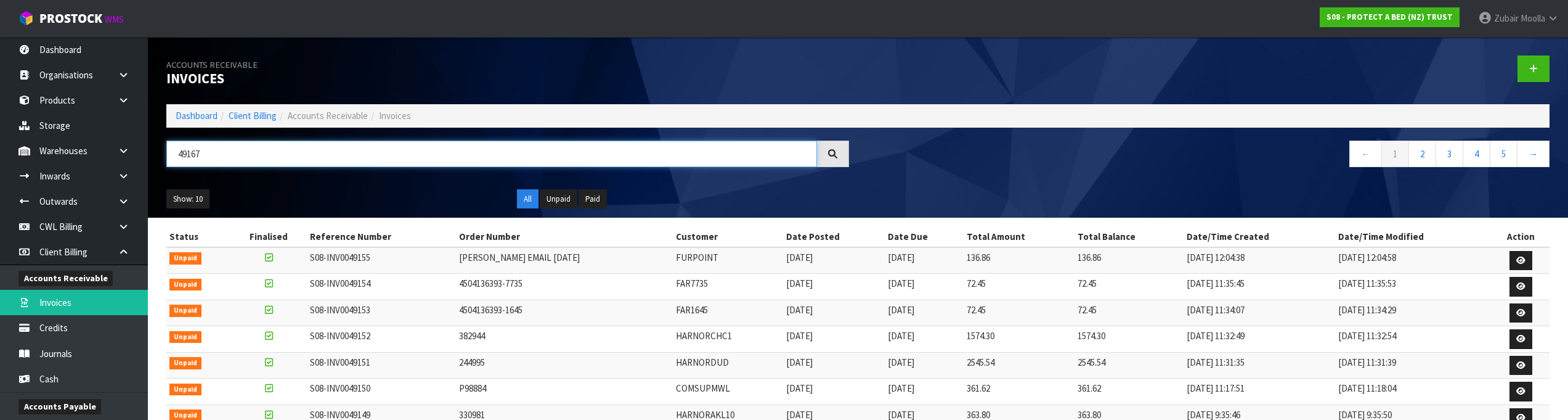
click at [363, 155] on input "49167" at bounding box center [491, 154] width 650 height 27
click at [280, 158] on input "text" at bounding box center [491, 154] width 650 height 27
paste input "INV0049116"
type input "INV0049116"
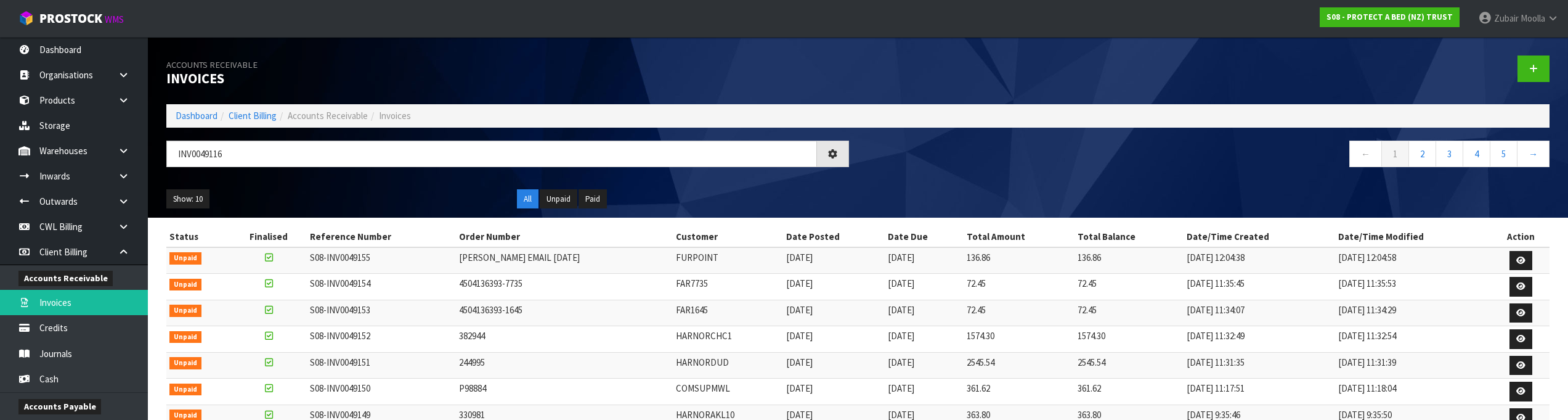
drag, startPoint x: 569, startPoint y: 64, endPoint x: 569, endPoint y: 55, distance: 9.0
click at [569, 62] on h1 "Accounts Receivable Invoices" at bounding box center [507, 70] width 682 height 30
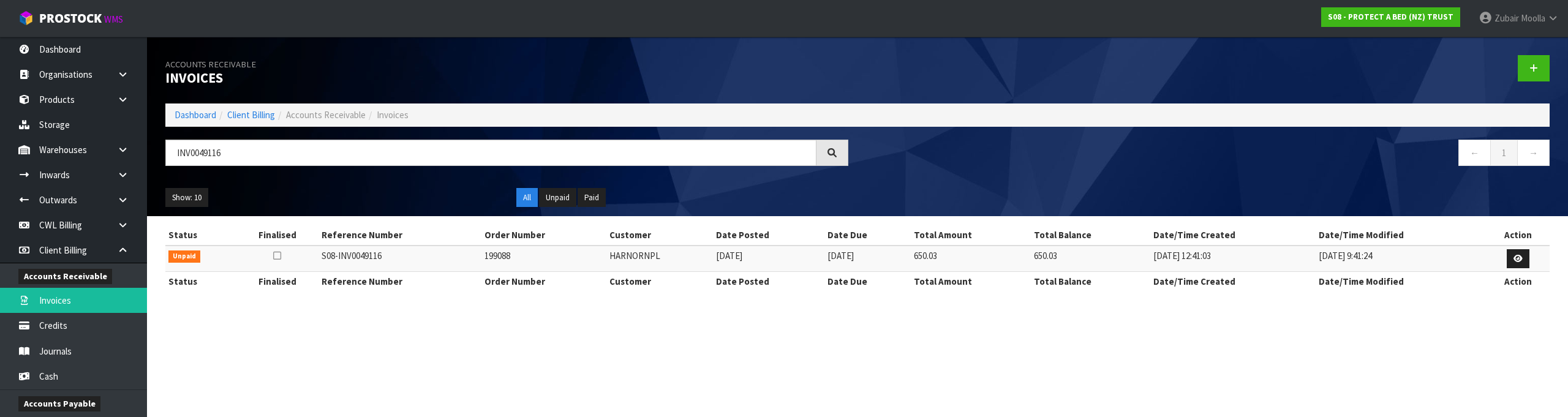
click at [1533, 258] on td at bounding box center [1518, 259] width 63 height 26
click at [1528, 254] on link at bounding box center [1518, 259] width 23 height 20
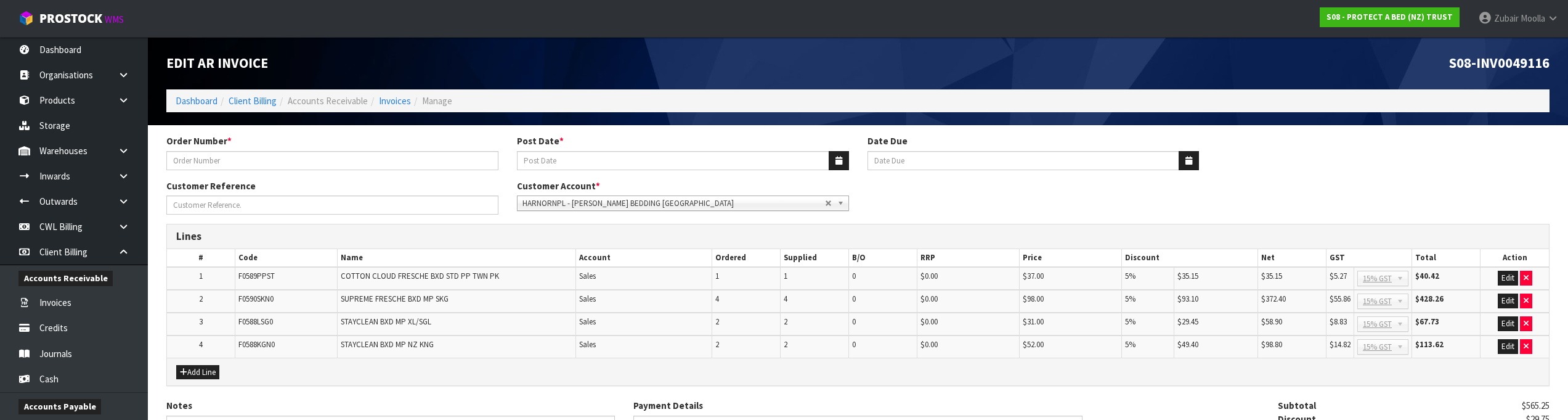
type input "199088"
type input "[DATE]"
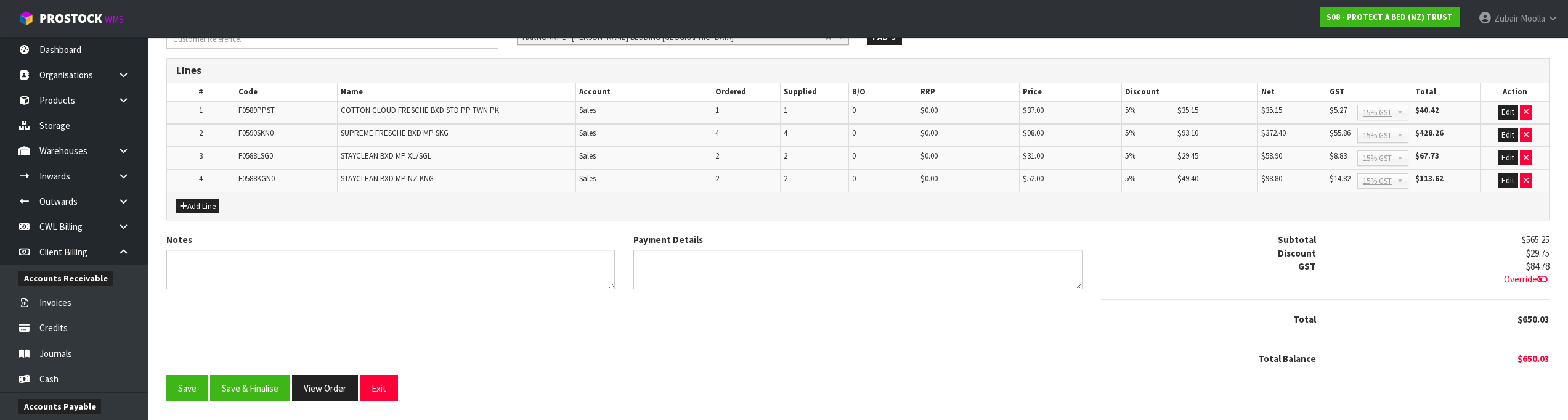
drag, startPoint x: 1293, startPoint y: 161, endPoint x: 1293, endPoint y: 511, distance: 350.0
click at [247, 391] on button "Save & Finalise" at bounding box center [250, 389] width 80 height 27
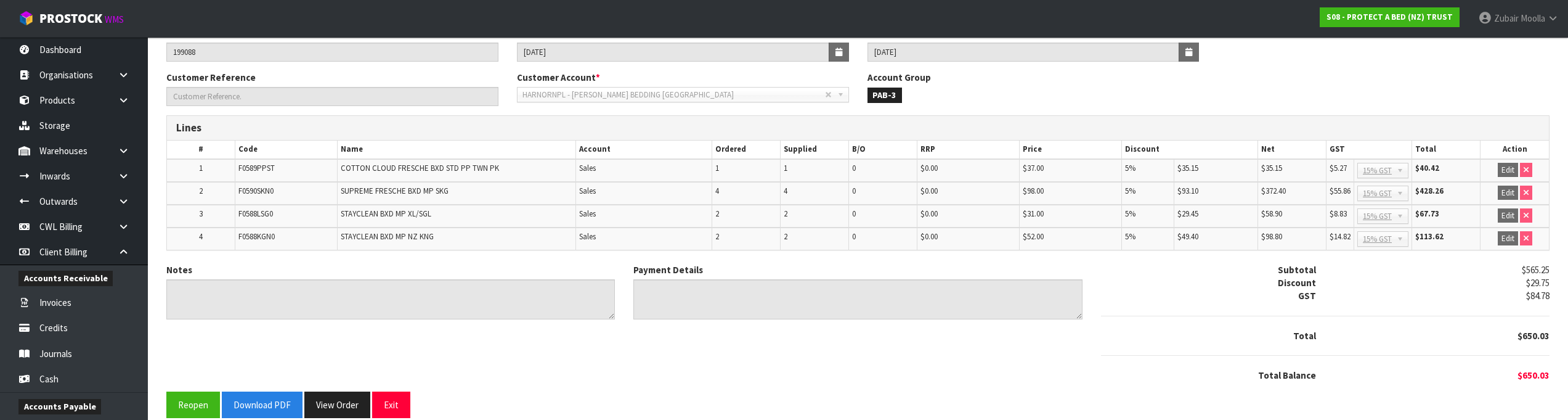
scroll to position [169, 0]
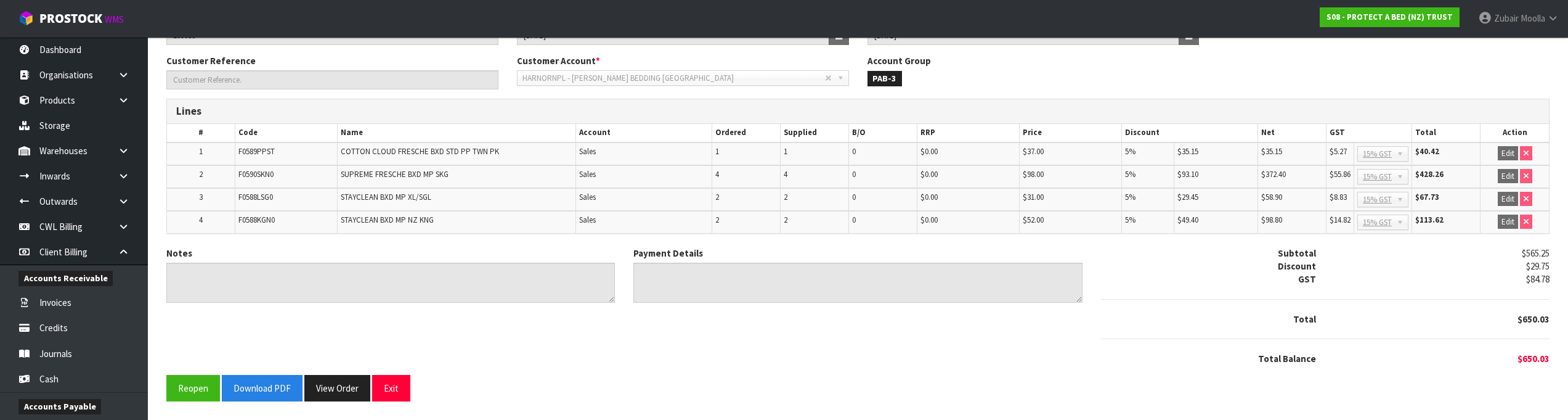
click at [554, 325] on div "Notes Payment Details Subtotal $565.25 Discount $29.75 GST $84.78 Total $650.03" at bounding box center [857, 311] width 1401 height 128
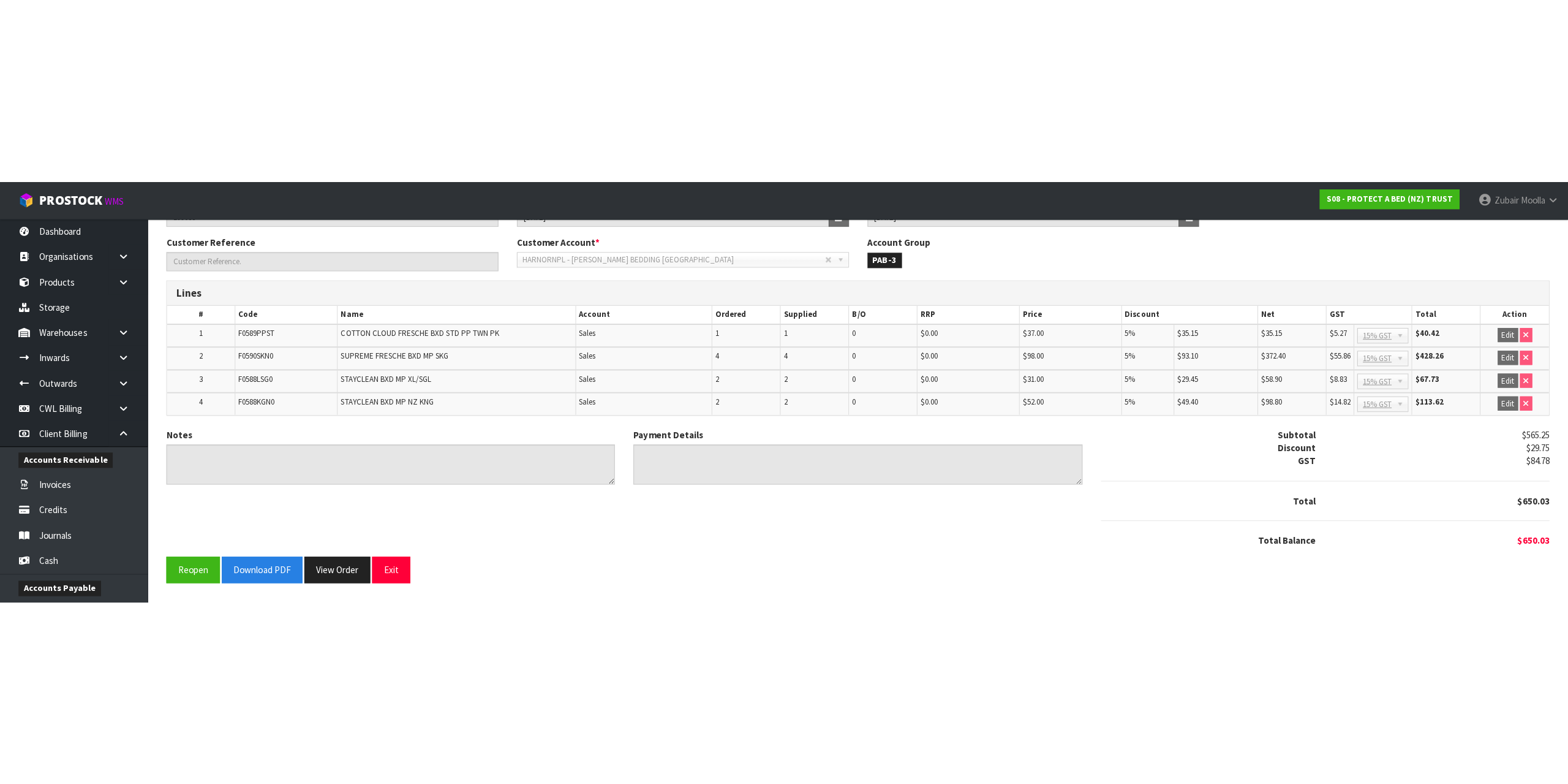
scroll to position [0, 0]
